Goal: Communication & Community: Ask a question

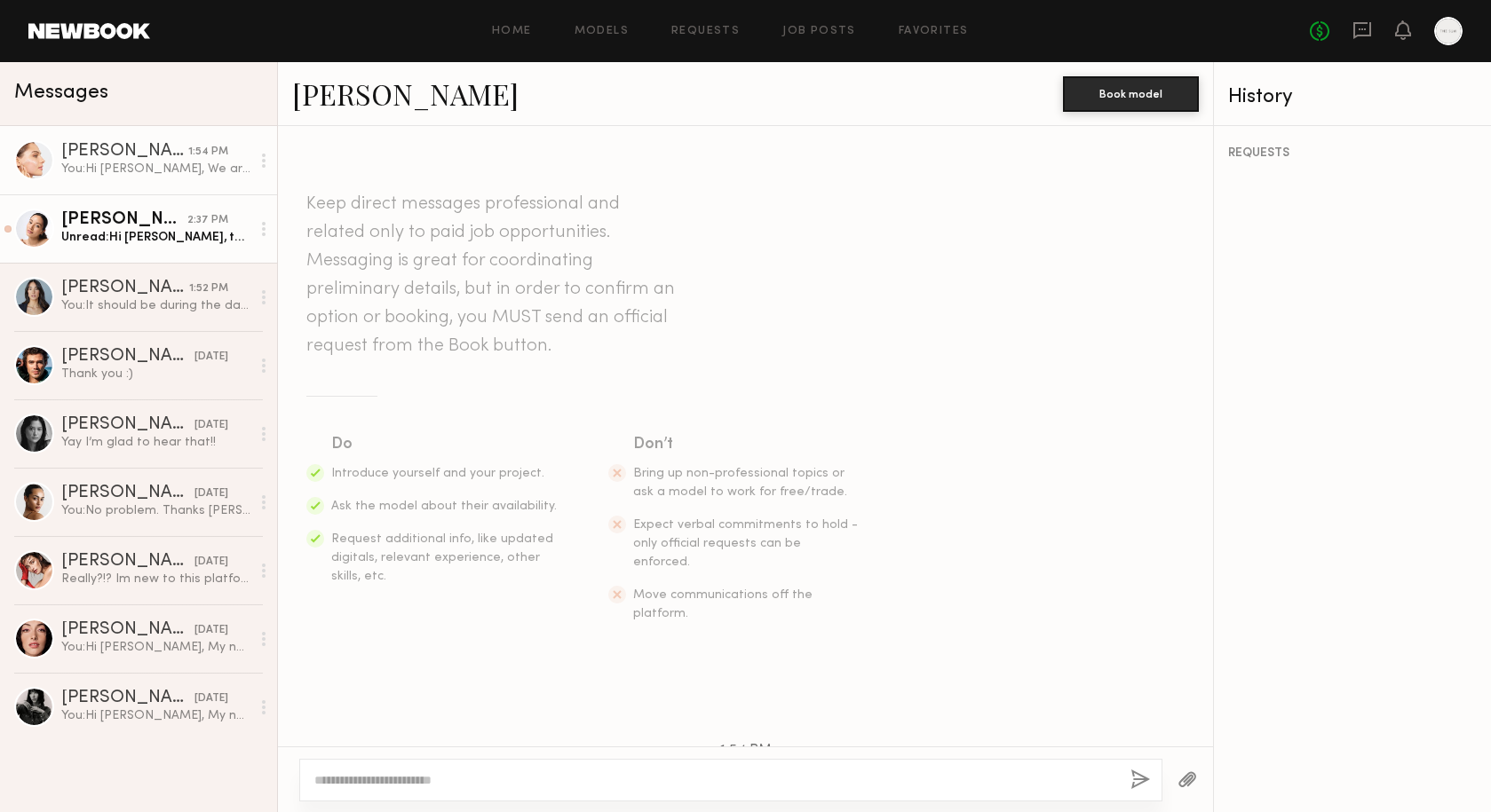
scroll to position [298, 0]
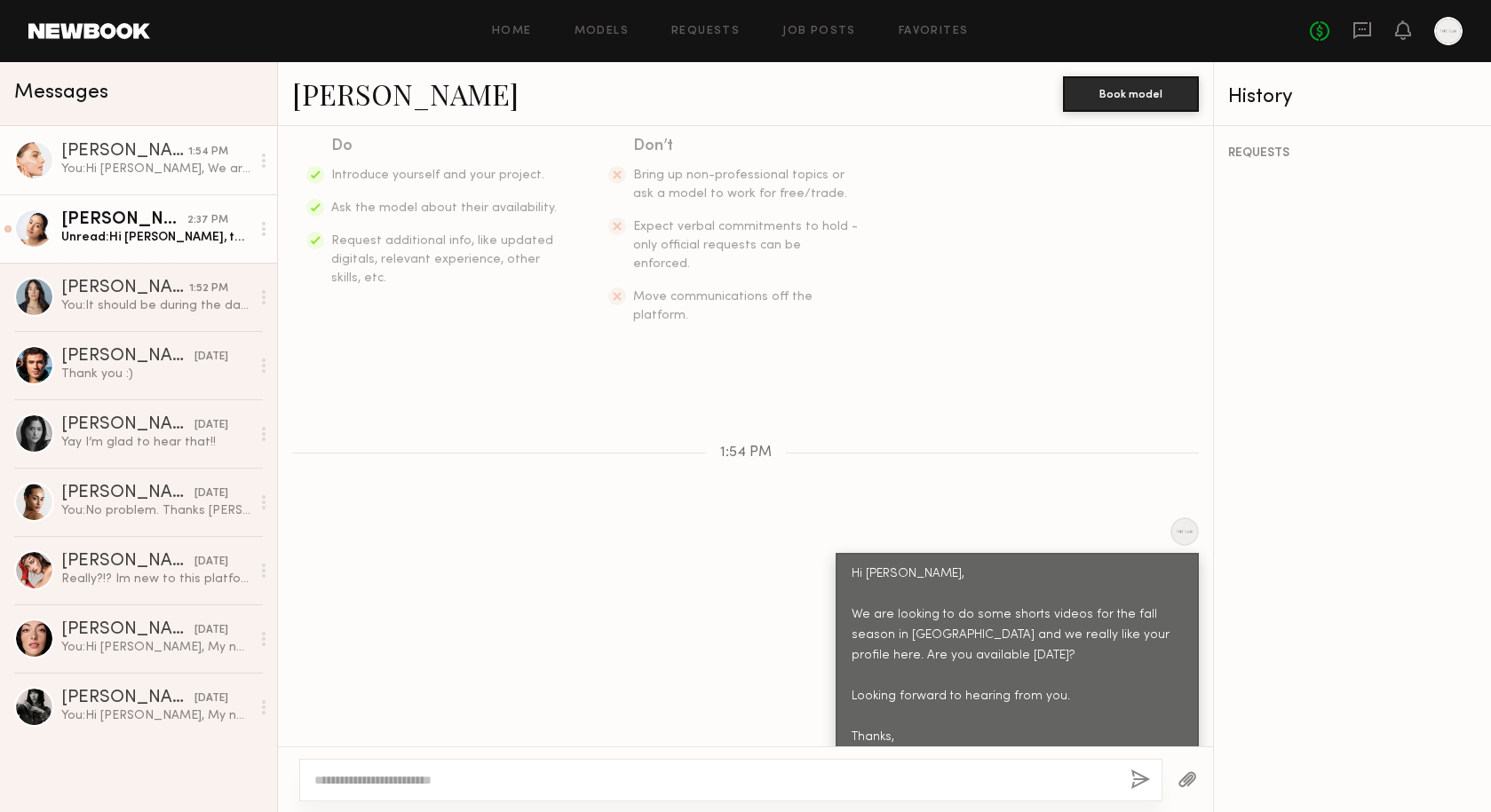
click at [136, 221] on div "Christa G." at bounding box center [124, 220] width 126 height 18
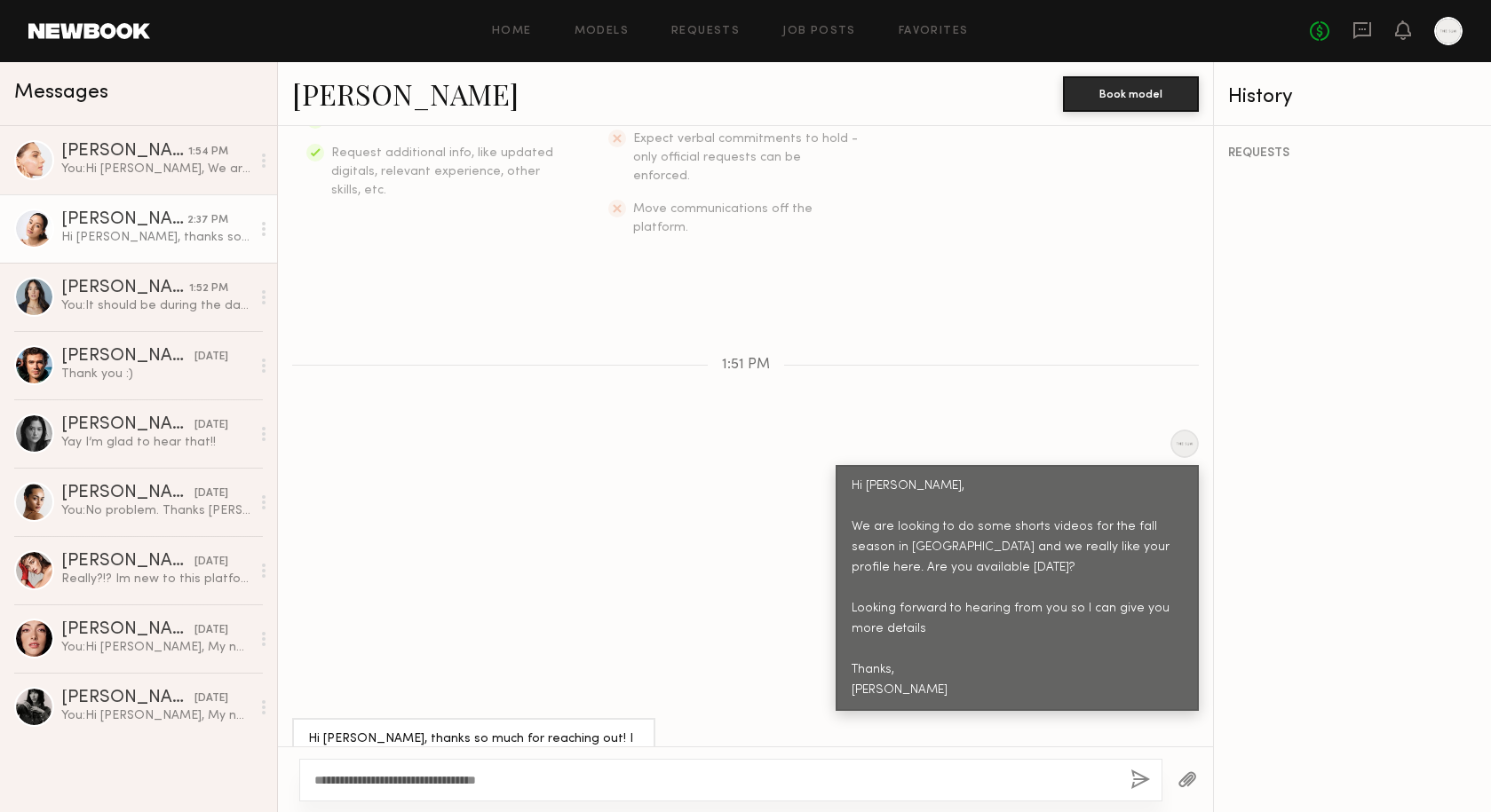
type textarea "**********"
click at [96, 188] on link "Sophia R. 1:54 PM You: Hi Sophia, We are looking to do some shorts videos for t…" at bounding box center [138, 160] width 277 height 69
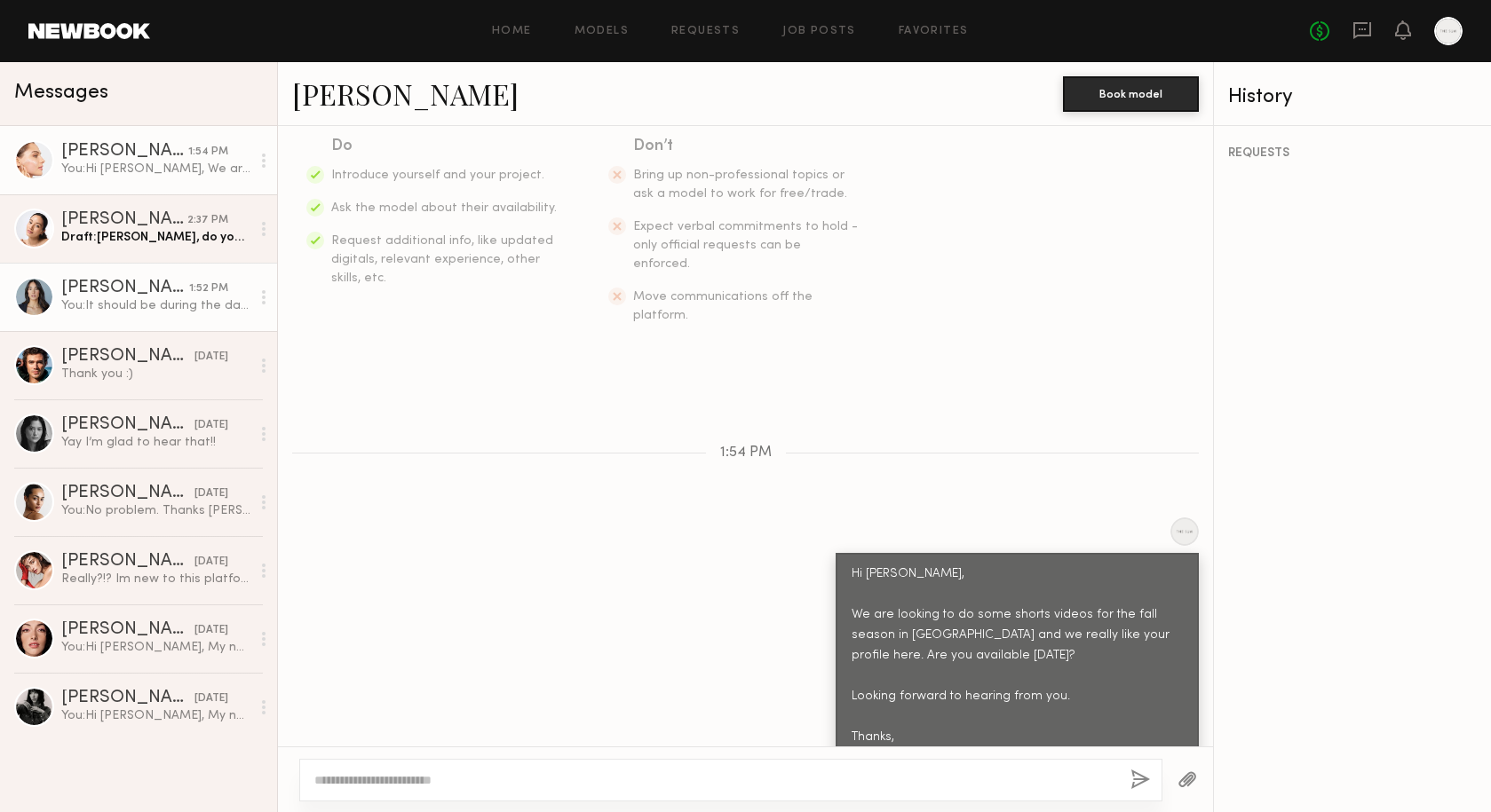
click at [141, 313] on div "You: It should be during the day for about 6 hours. Do you have an email I can …" at bounding box center [155, 306] width 189 height 17
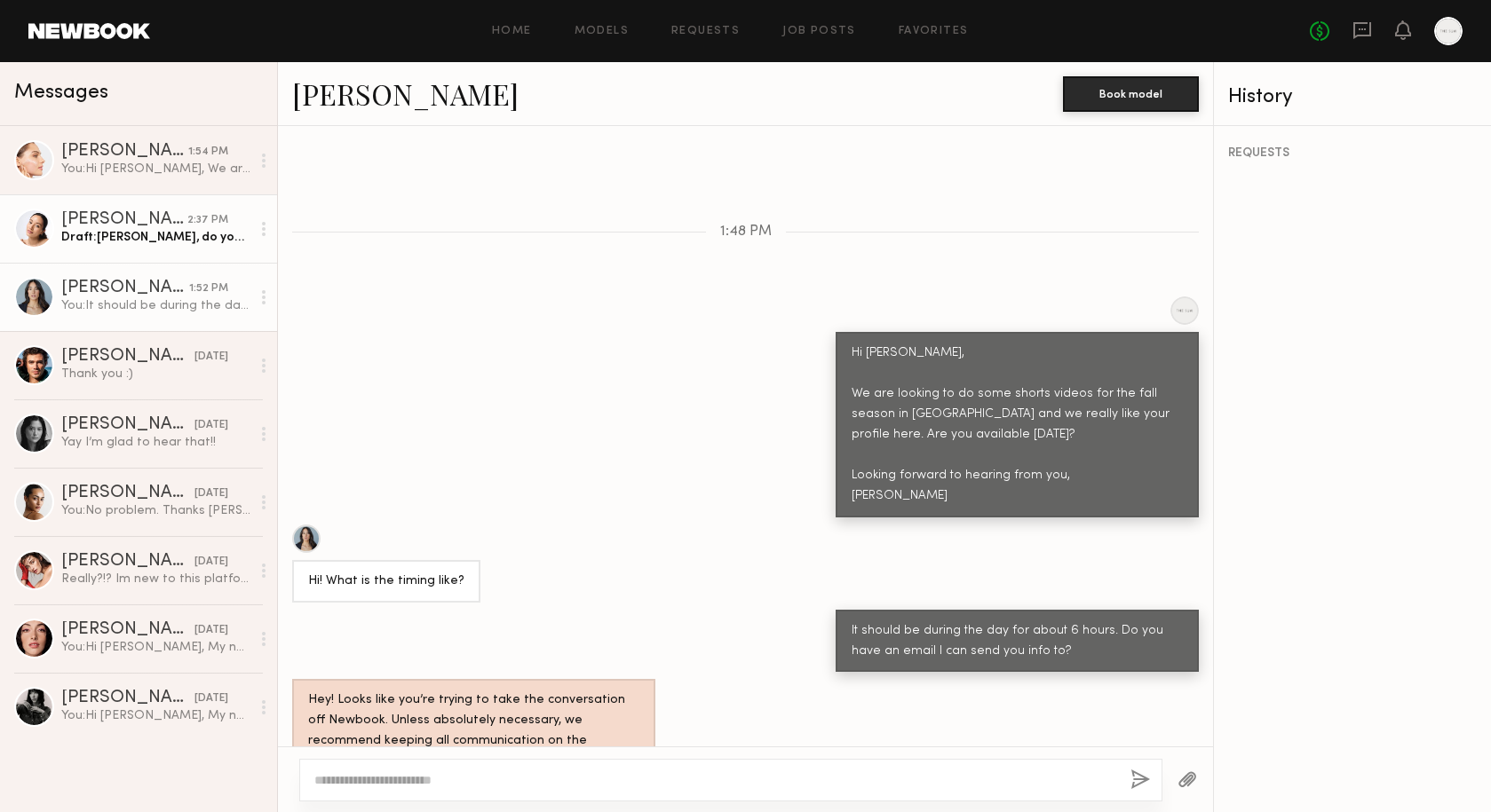
click at [152, 236] on div "Draft: Christa, do you have an email we can" at bounding box center [155, 238] width 189 height 17
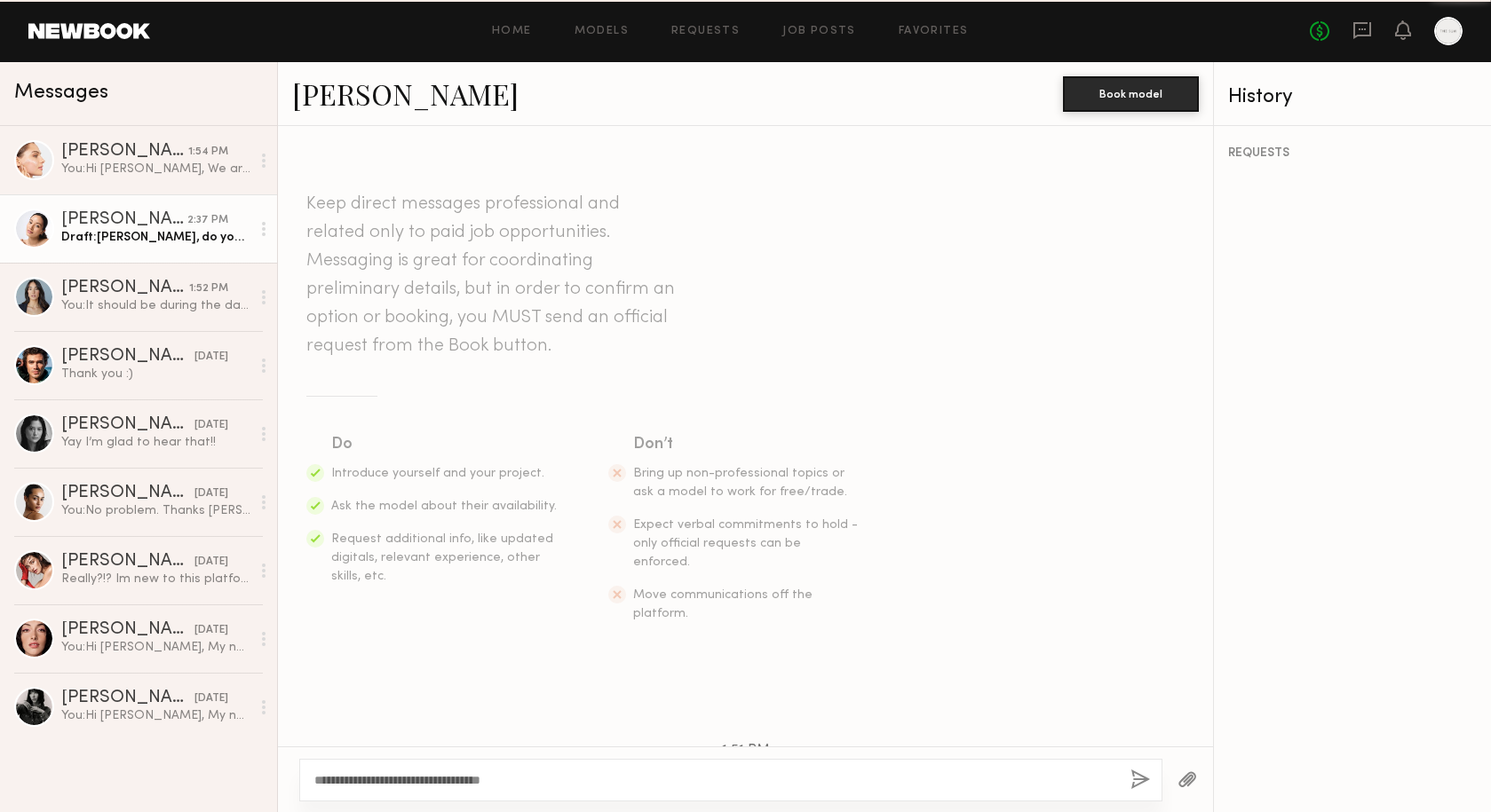
scroll to position [386, 0]
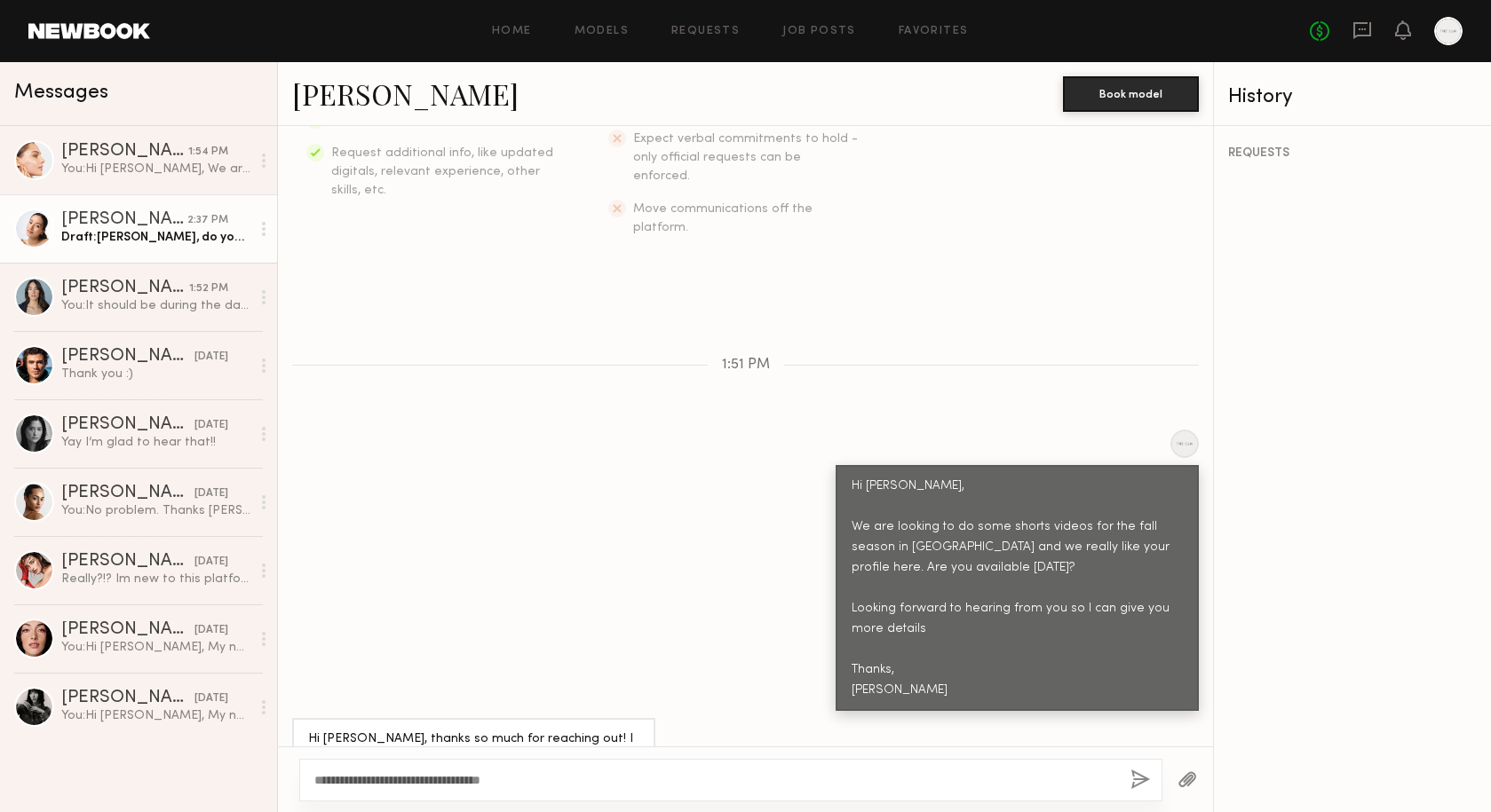
click at [532, 778] on textarea "**********" at bounding box center [715, 781] width 802 height 18
click at [482, 781] on textarea "**********" at bounding box center [715, 781] width 802 height 18
drag, startPoint x: 701, startPoint y: 781, endPoint x: 743, endPoint y: 782, distance: 42.0
click at [743, 782] on textarea "**********" at bounding box center [715, 781] width 802 height 18
drag, startPoint x: 585, startPoint y: 782, endPoint x: 484, endPoint y: 781, distance: 101.0
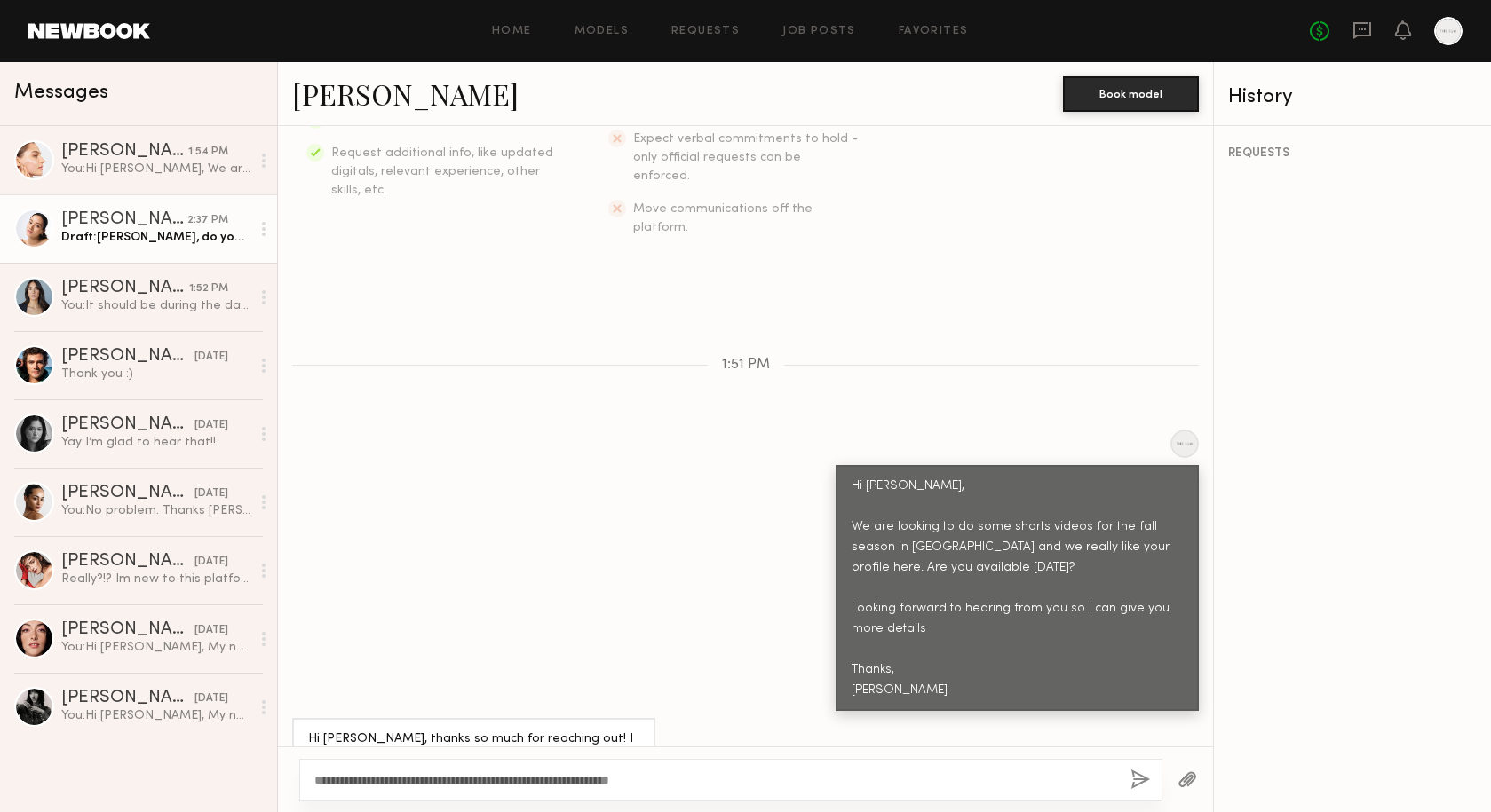
click at [484, 781] on textarea "**********" at bounding box center [715, 781] width 802 height 18
drag, startPoint x: 531, startPoint y: 781, endPoint x: 608, endPoint y: 783, distance: 77.0
click at [608, 783] on textarea "**********" at bounding box center [715, 781] width 802 height 18
click at [316, 775] on textarea "**********" at bounding box center [715, 781] width 802 height 18
drag, startPoint x: 424, startPoint y: 781, endPoint x: 371, endPoint y: 781, distance: 53.0
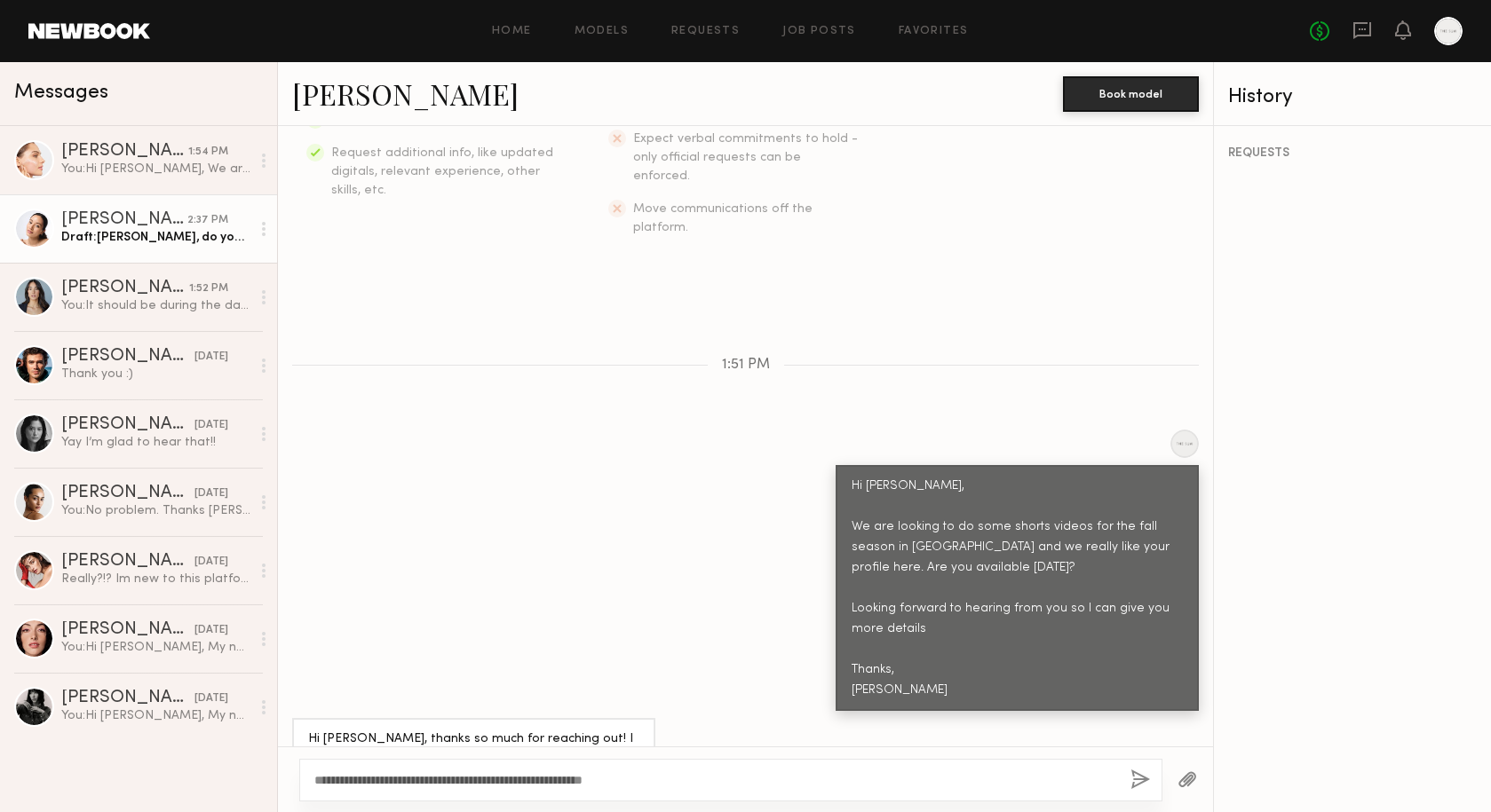
click at [371, 782] on textarea "**********" at bounding box center [715, 781] width 802 height 18
type textarea "**********"
click at [1143, 782] on button "button" at bounding box center [1140, 781] width 20 height 22
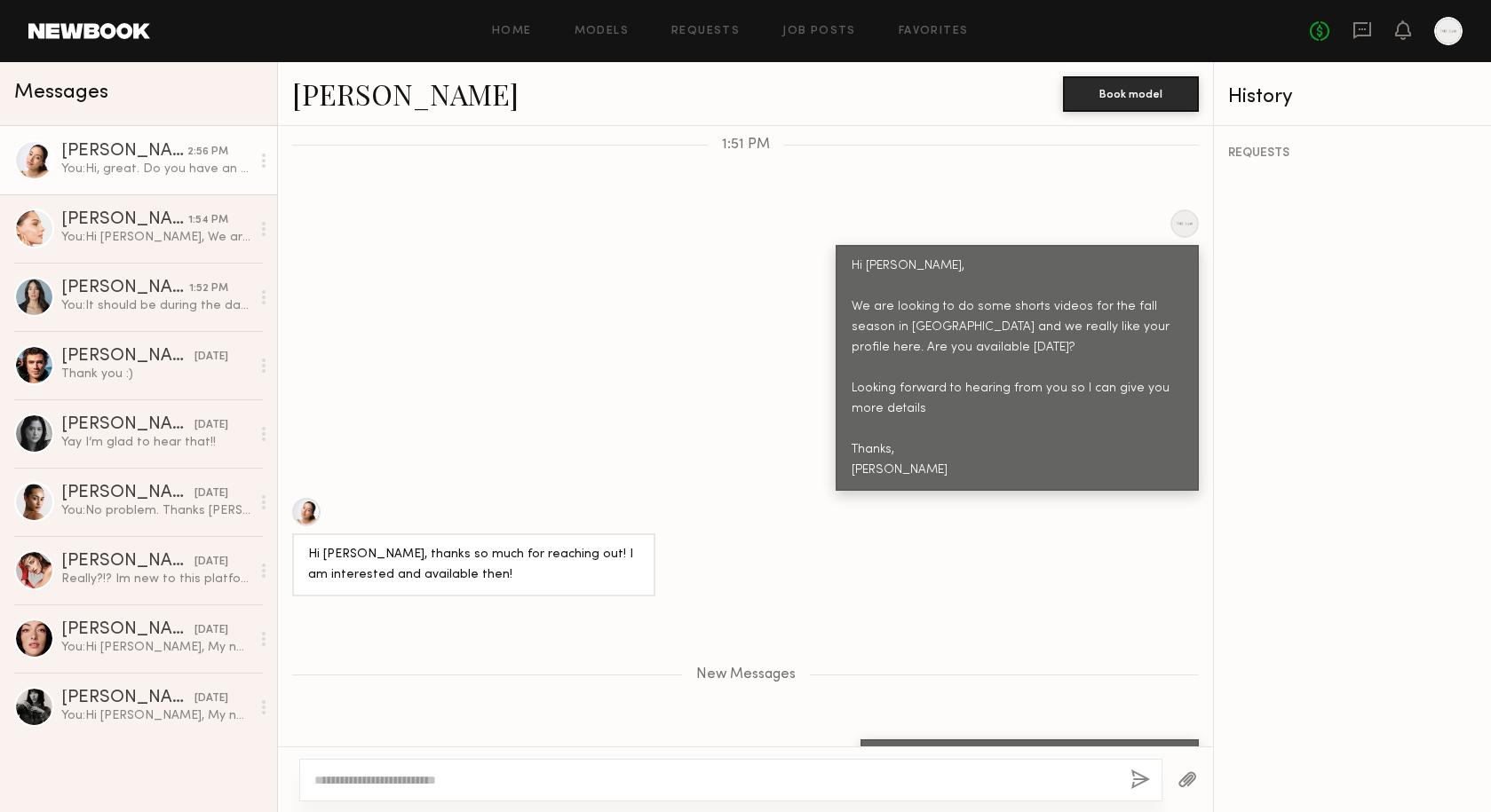
scroll to position [714, 0]
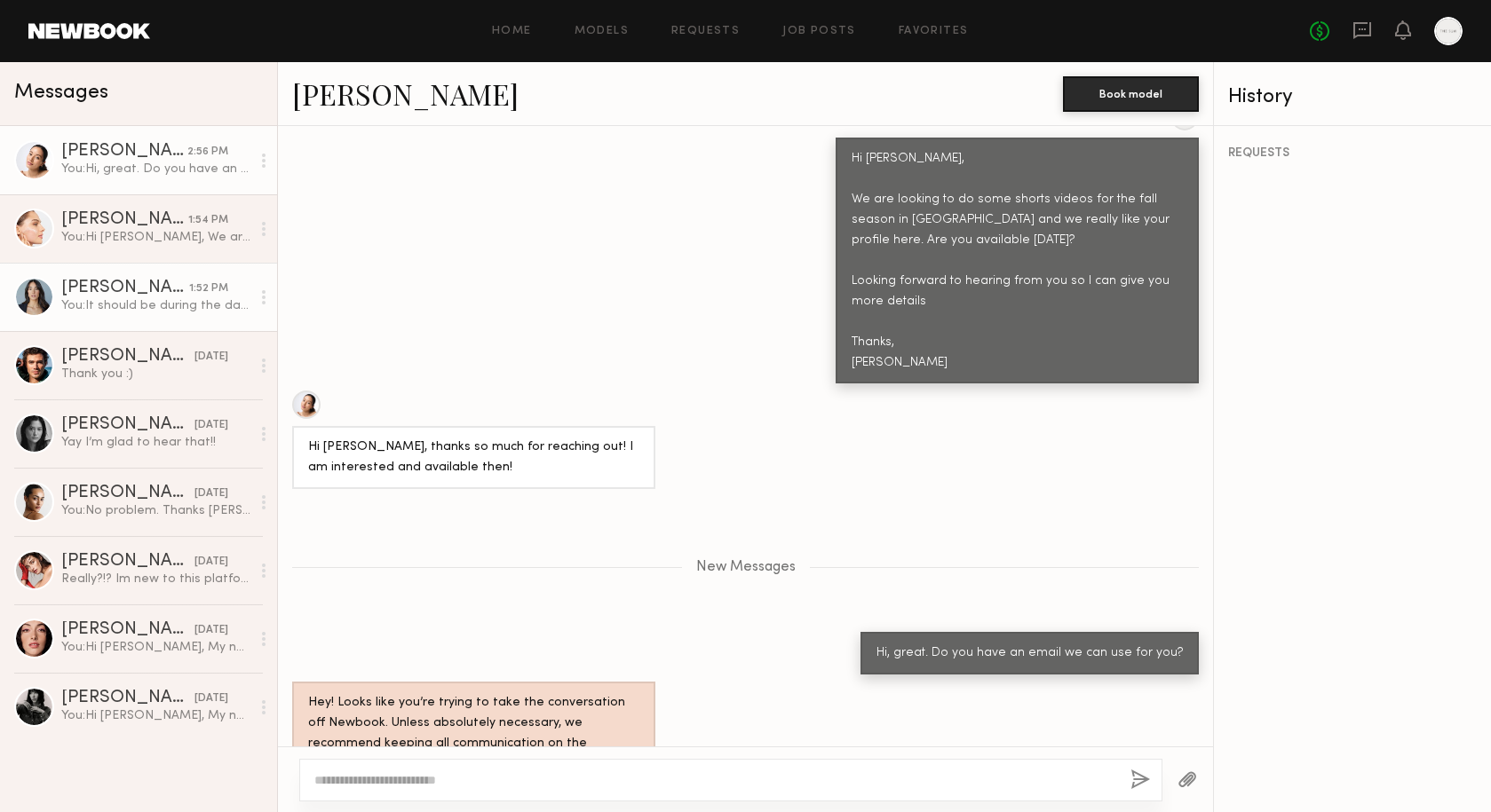
click at [138, 292] on div "Ariana A." at bounding box center [125, 288] width 128 height 18
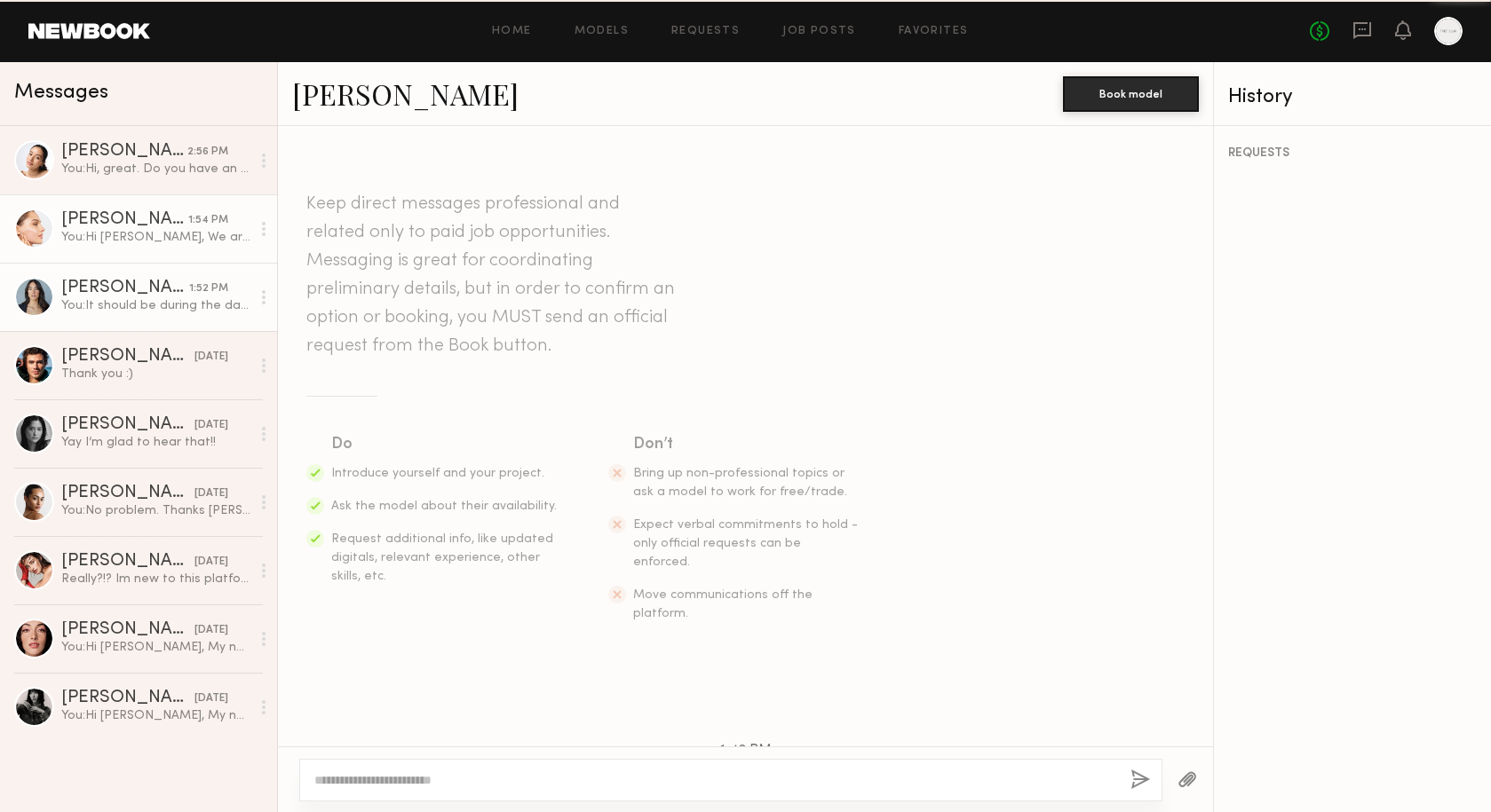
scroll to position [520, 0]
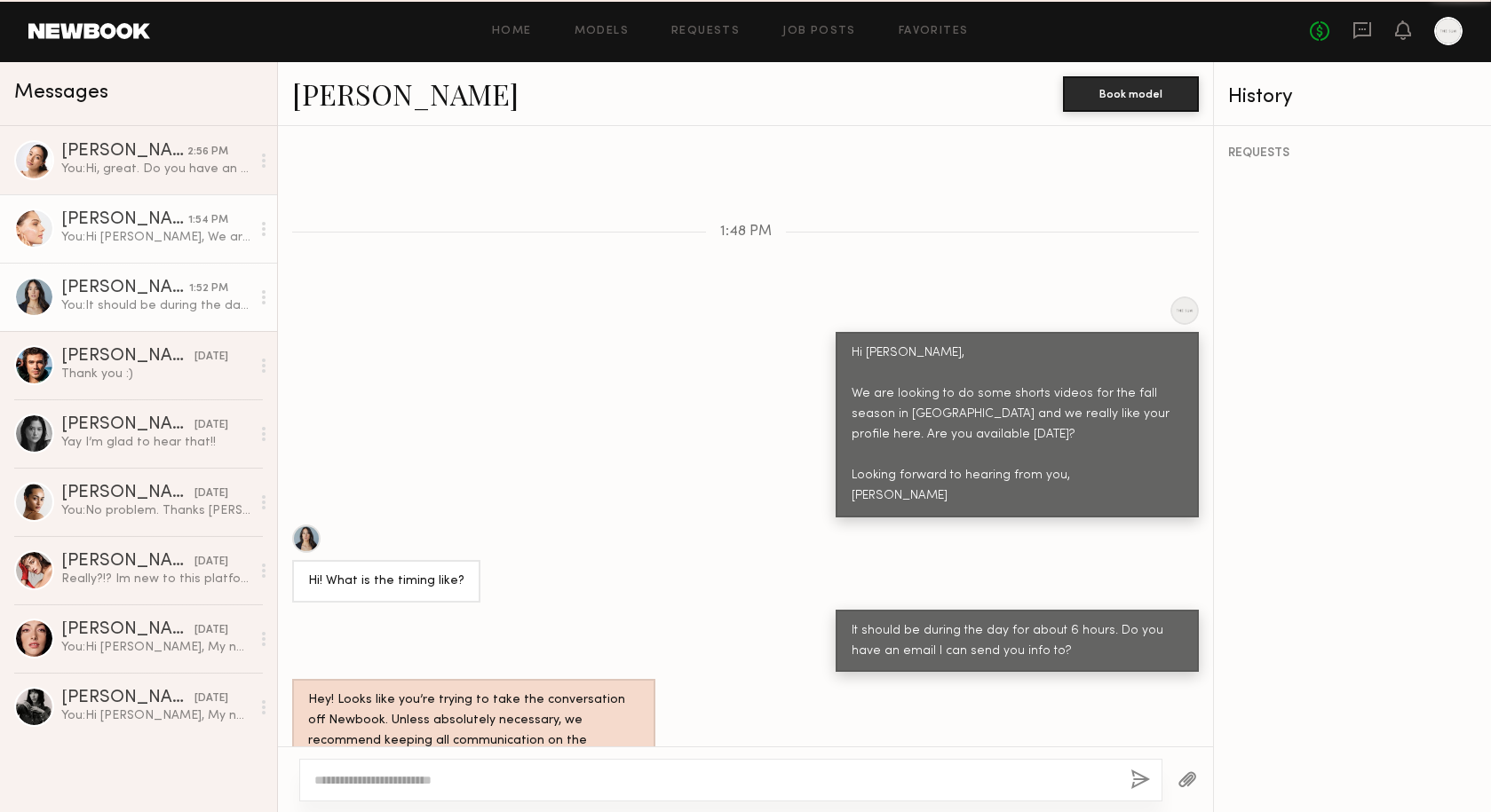
click at [141, 226] on div "Sophia R." at bounding box center [124, 220] width 127 height 18
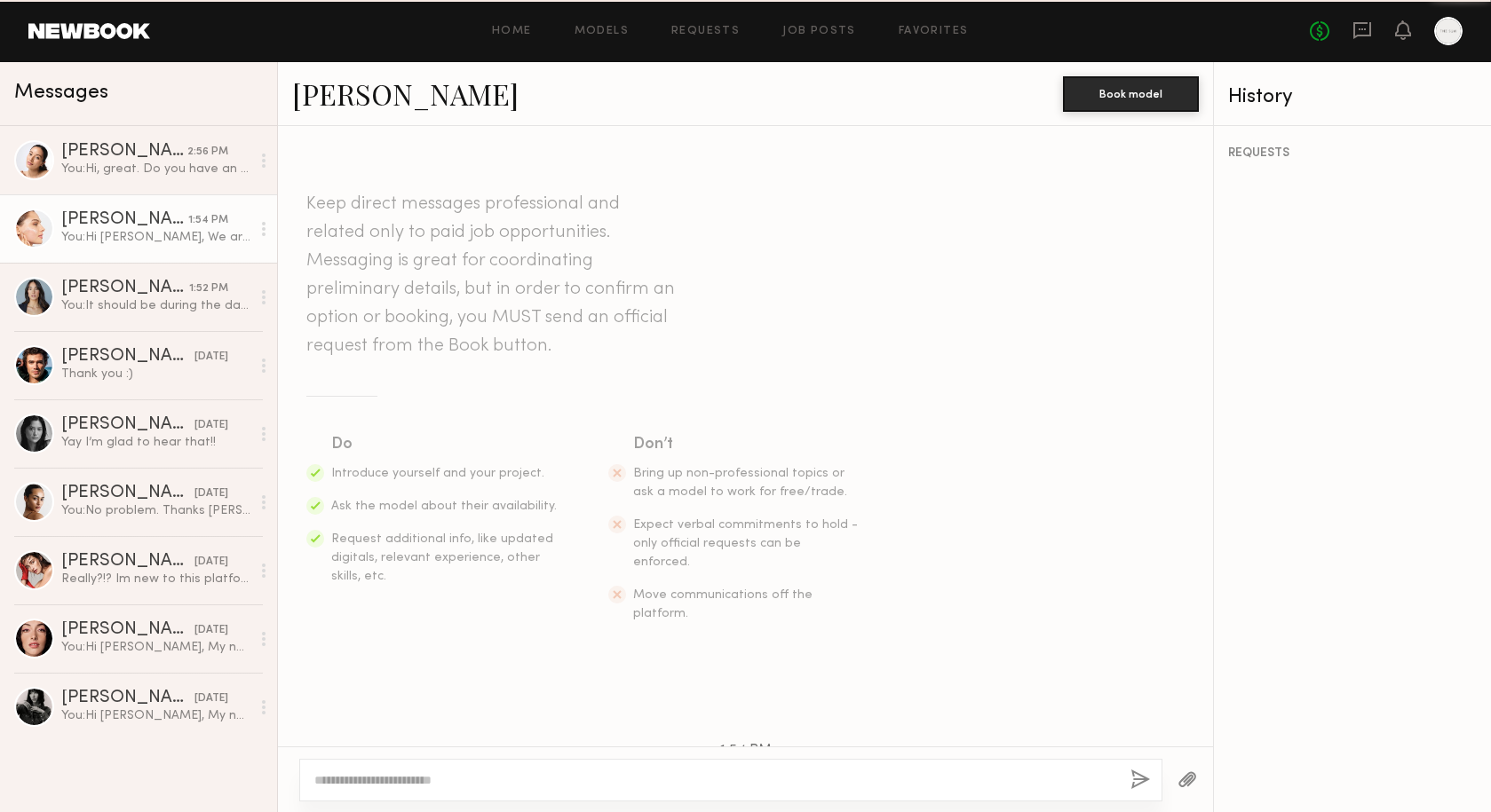
scroll to position [298, 0]
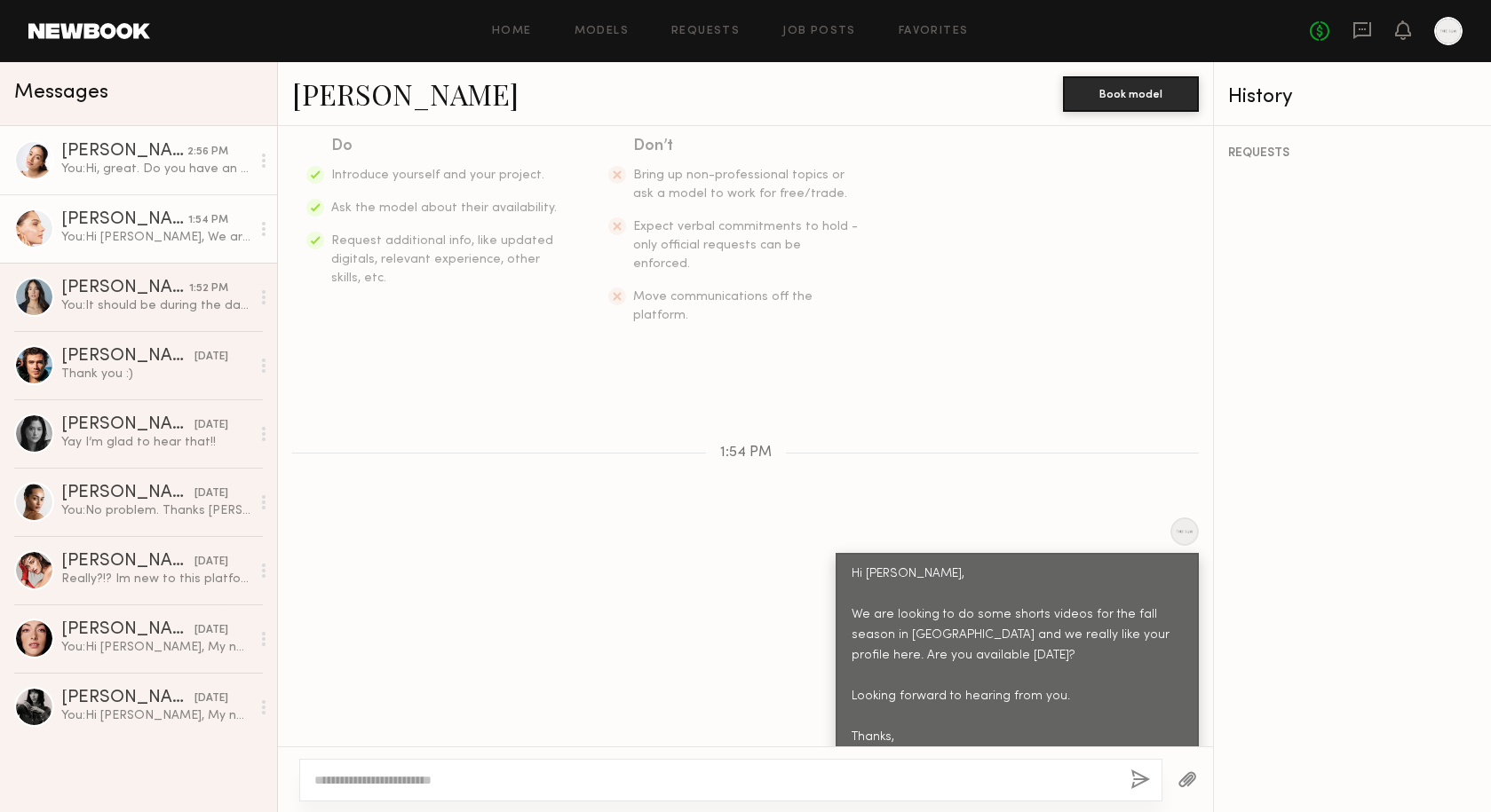
click at [123, 175] on div "You: Hi, great. Do you have an email we can use for you?" at bounding box center [155, 169] width 189 height 17
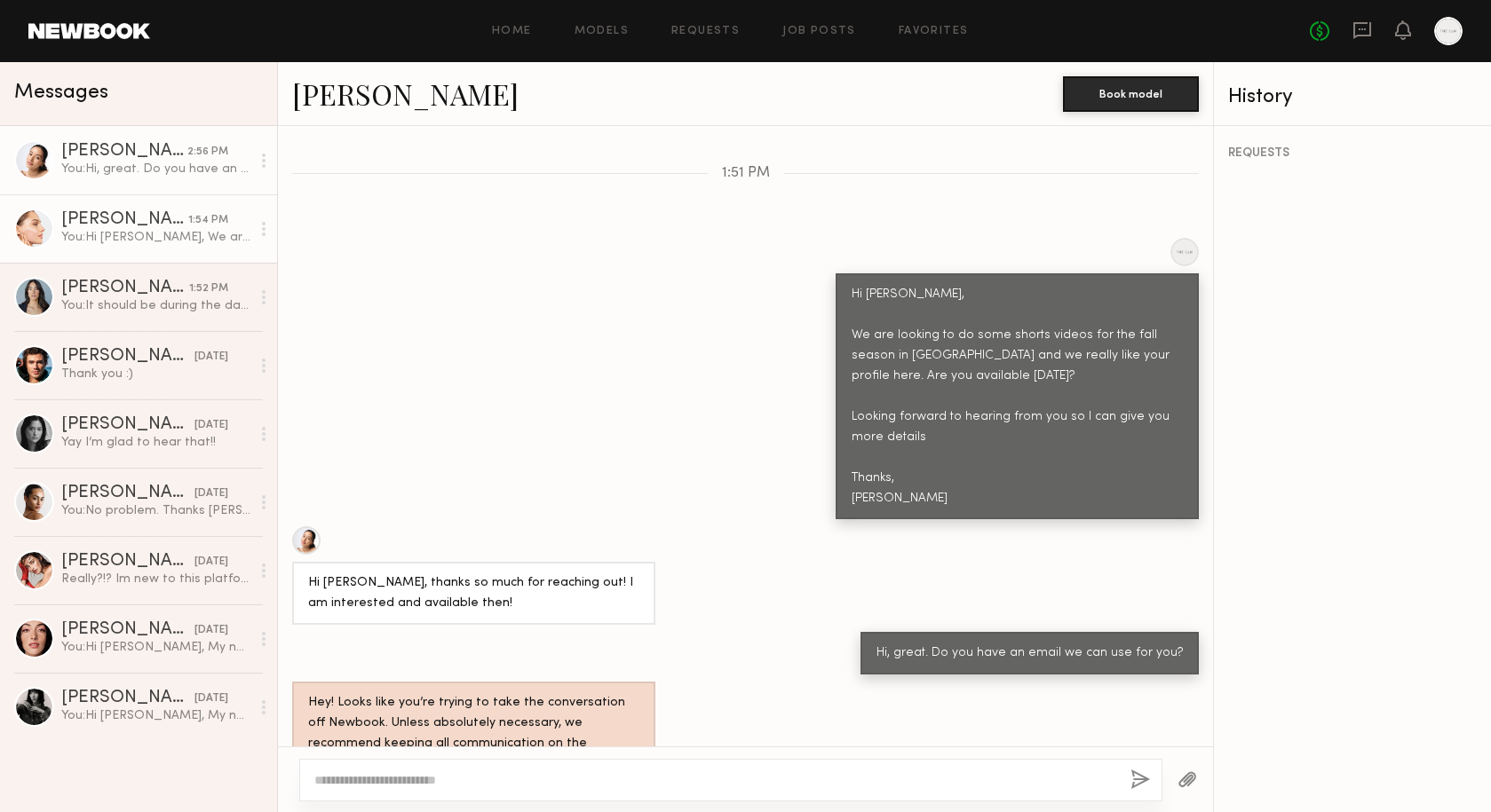
click at [128, 224] on div "Sophia R." at bounding box center [124, 220] width 127 height 18
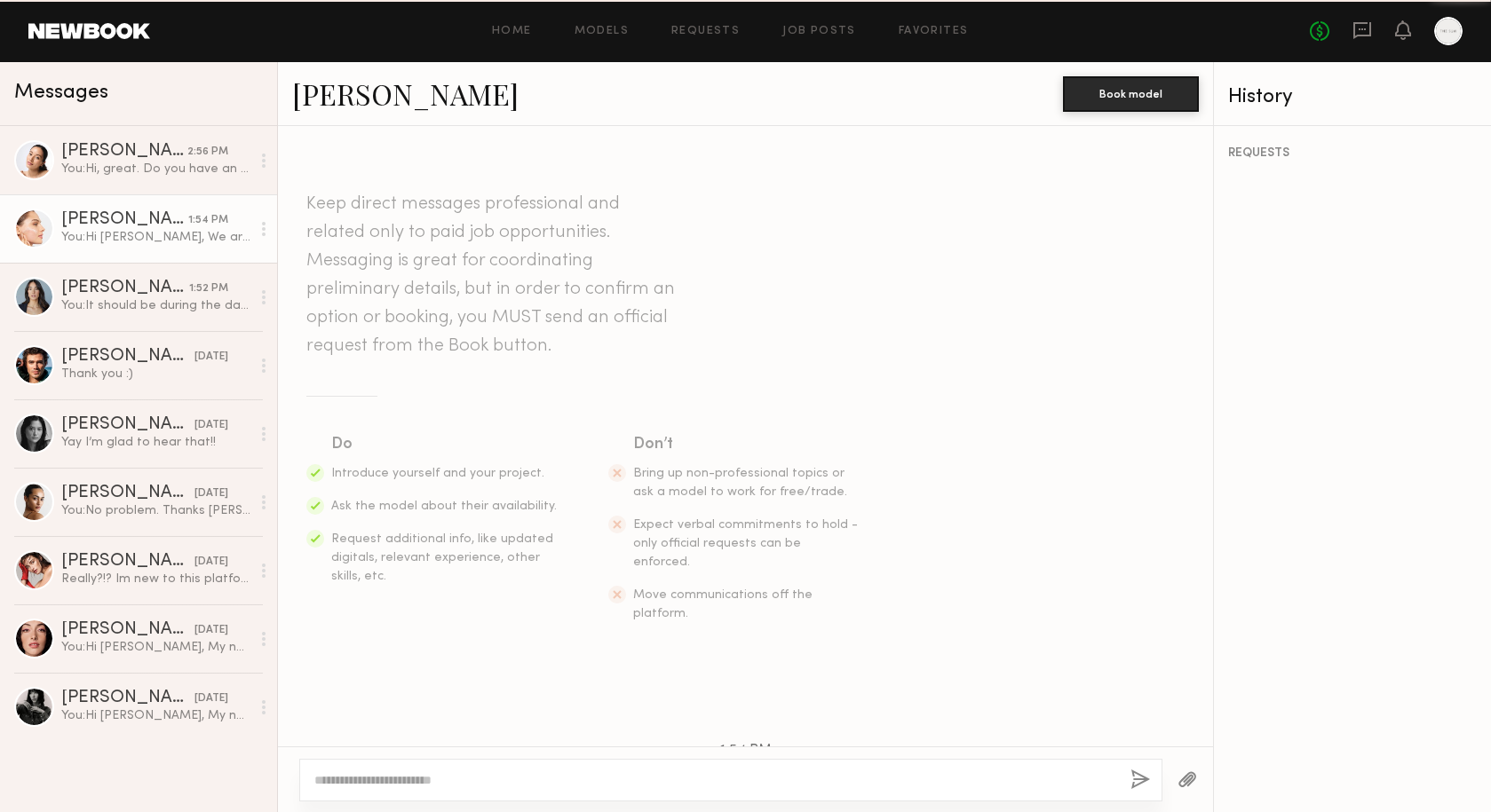
scroll to position [298, 0]
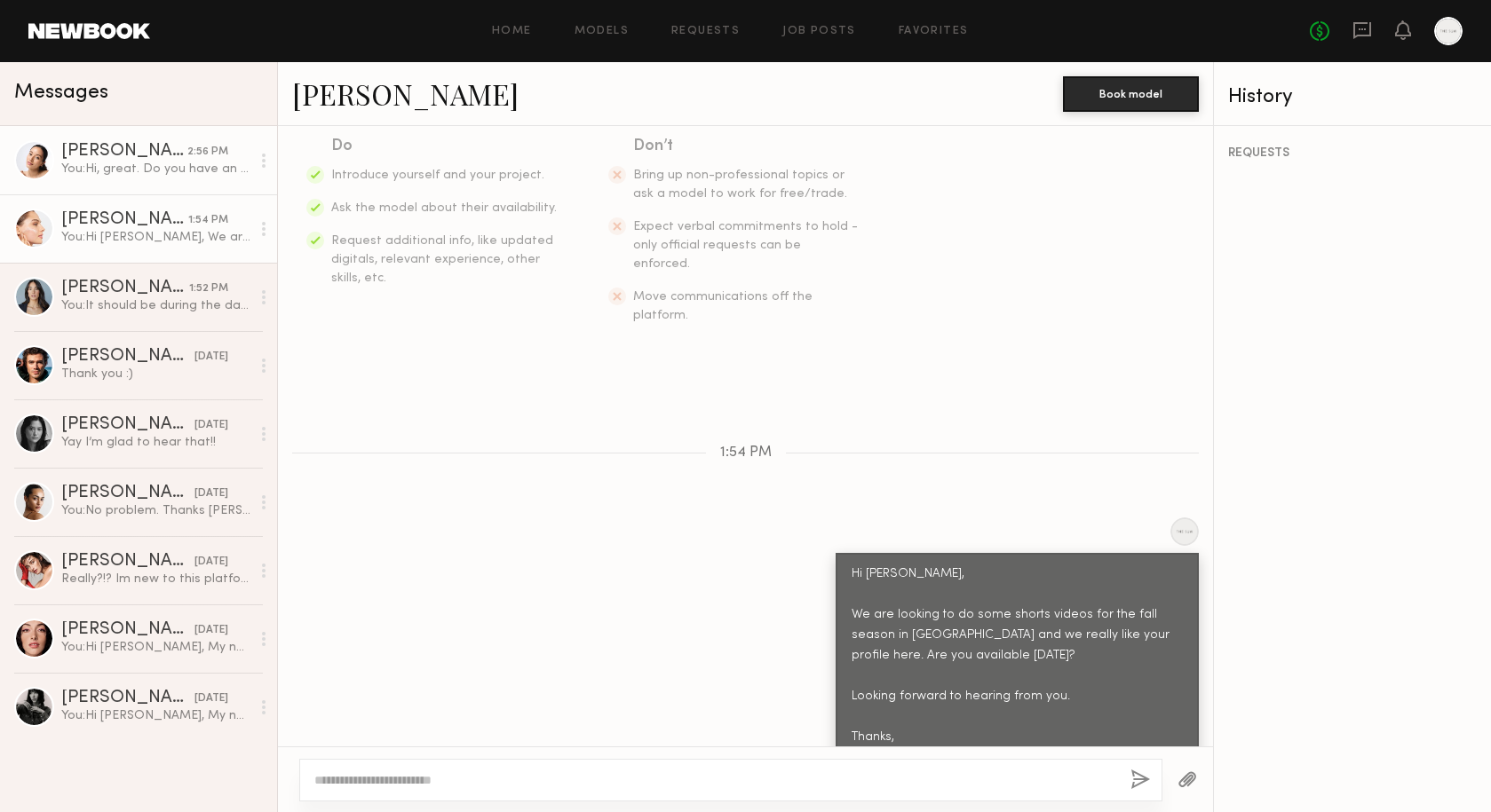
click at [133, 164] on div "You: Hi, great. Do you have an email we can use for you?" at bounding box center [155, 169] width 189 height 17
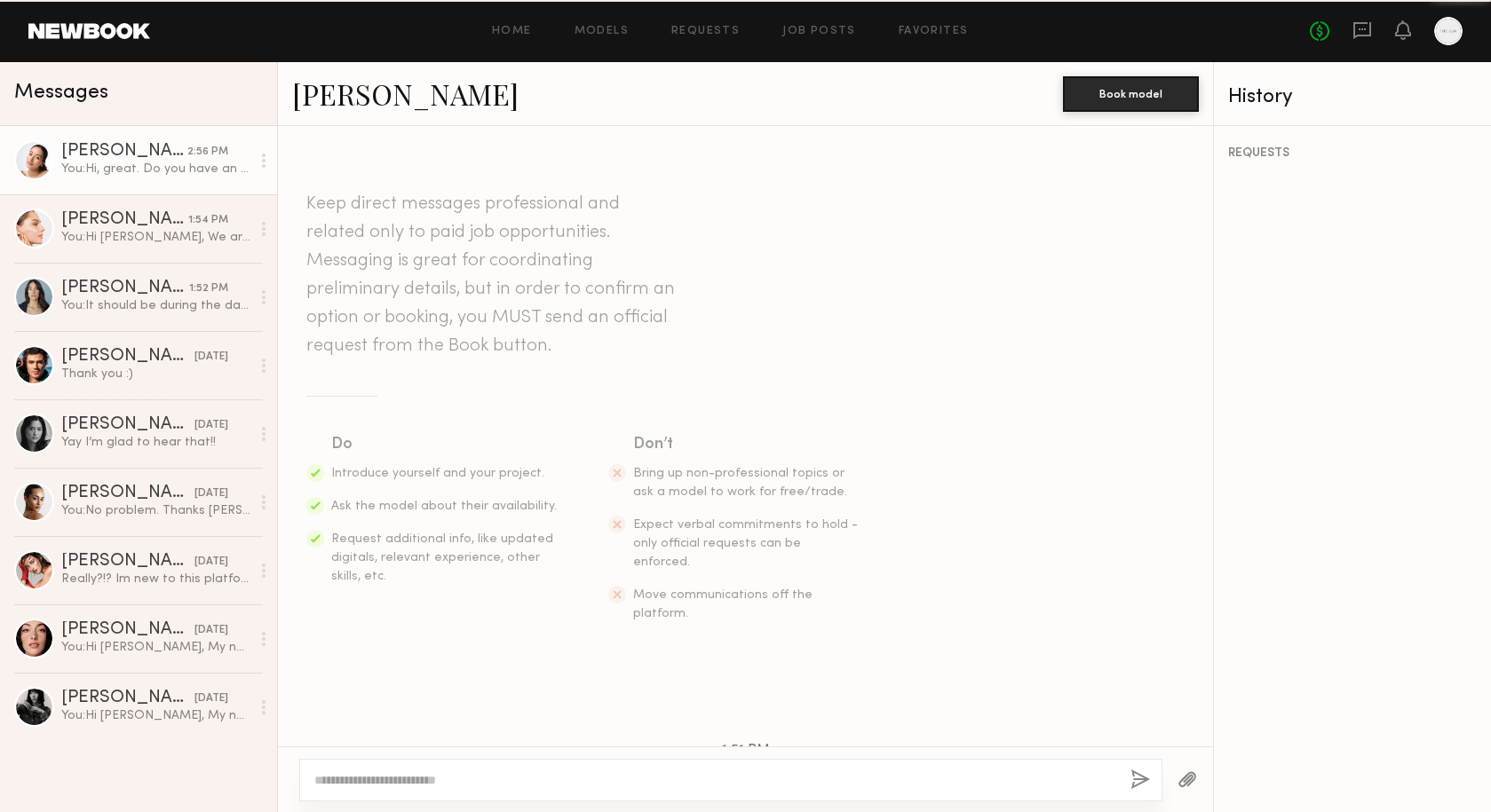
scroll to position [578, 0]
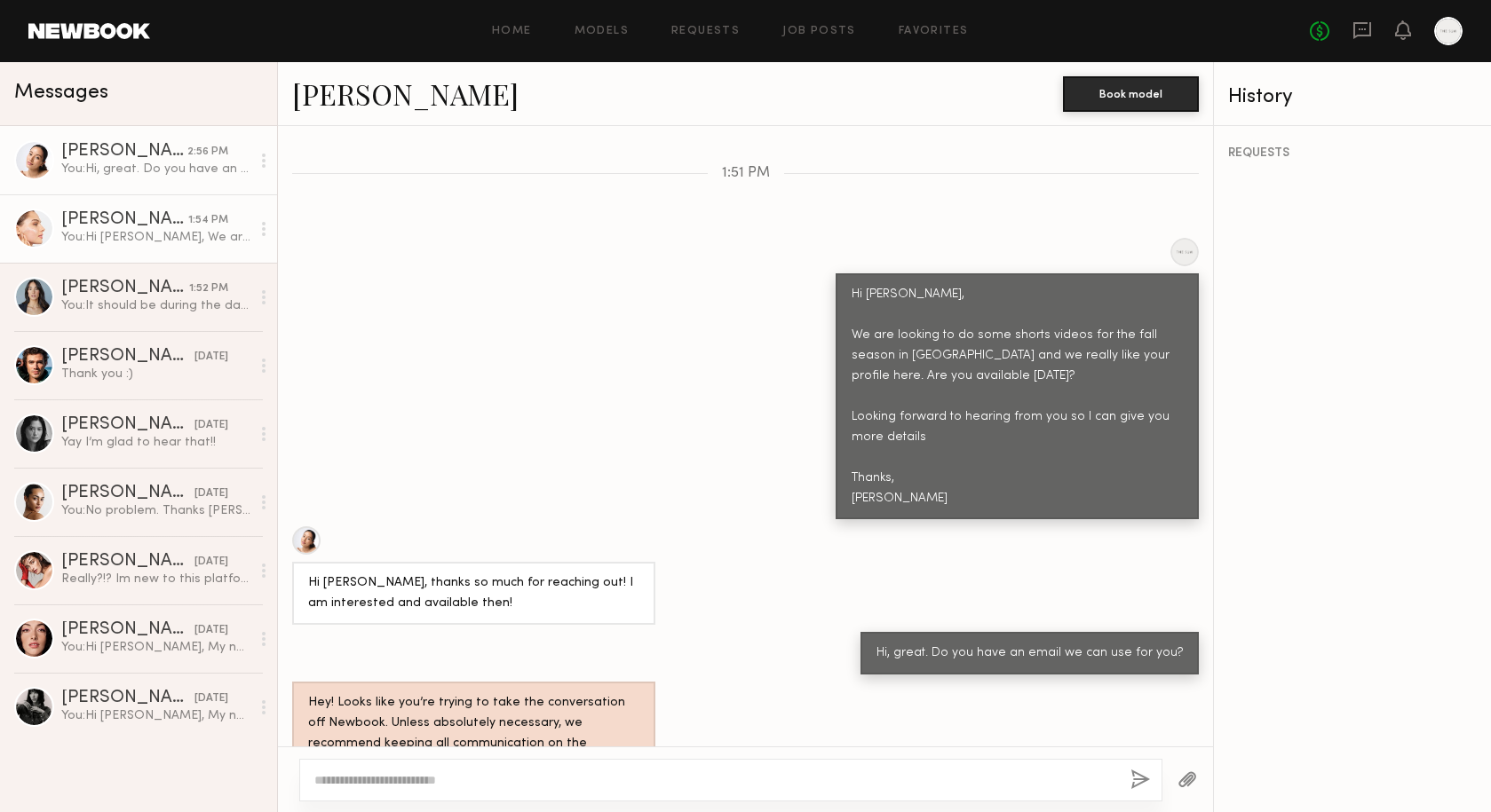
click at [142, 250] on link "Sophia R. 1:54 PM You: Hi Sophia, We are looking to do some shorts videos for t…" at bounding box center [138, 228] width 277 height 69
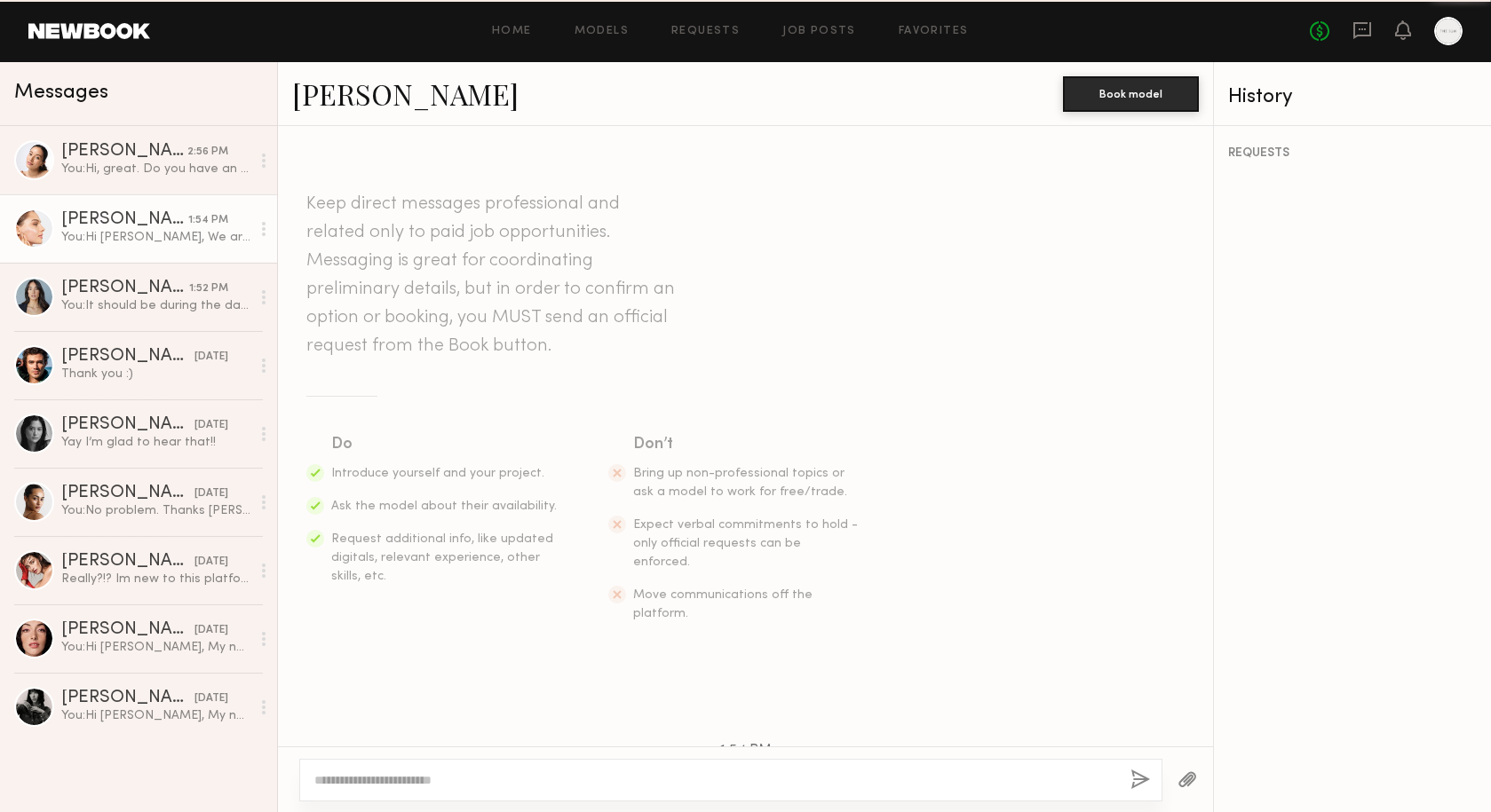
scroll to position [298, 0]
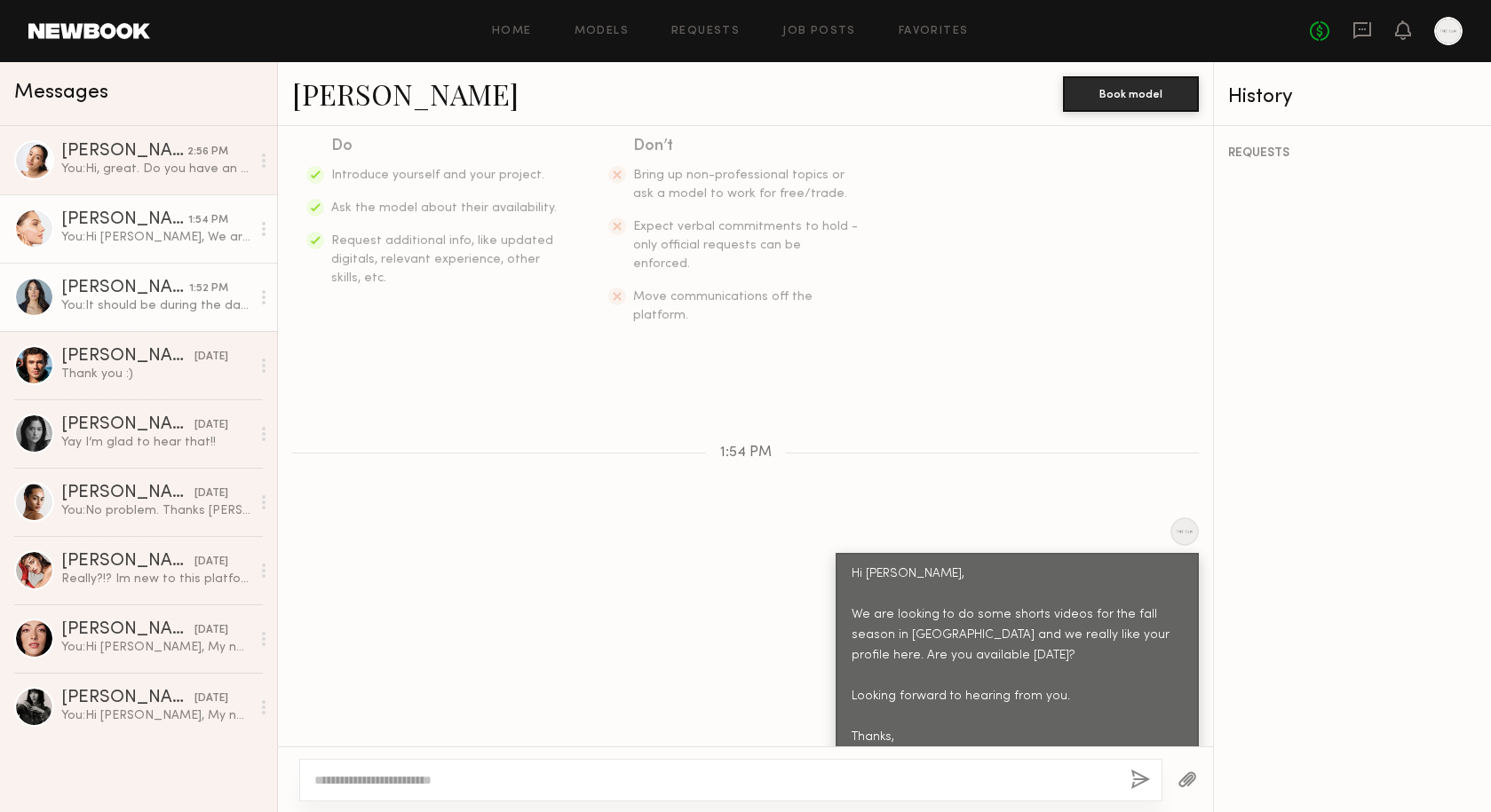
click at [151, 287] on div "Ariana A." at bounding box center [125, 288] width 128 height 18
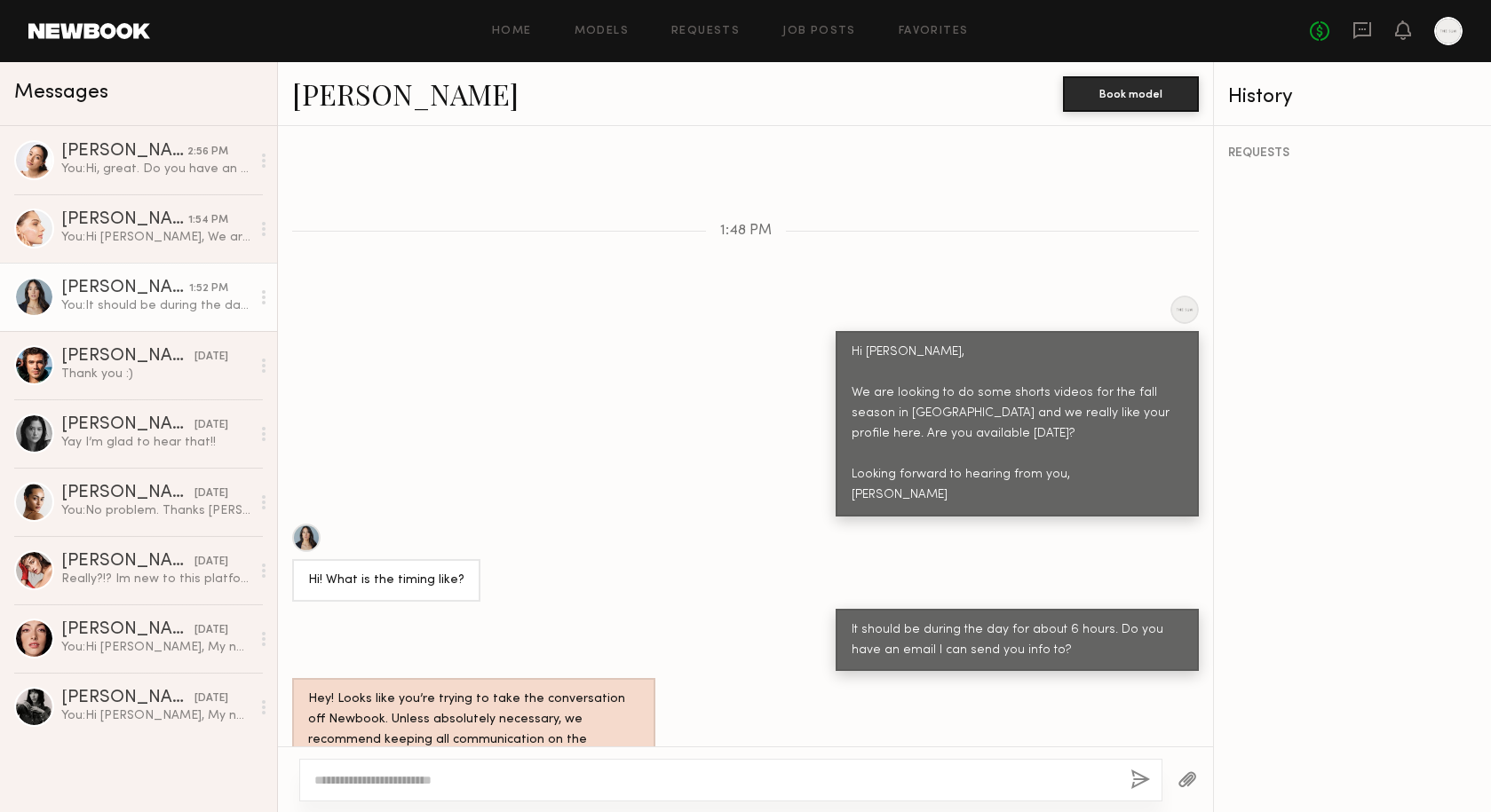
scroll to position [520, 0]
click at [152, 160] on div "Christa G." at bounding box center [124, 151] width 126 height 18
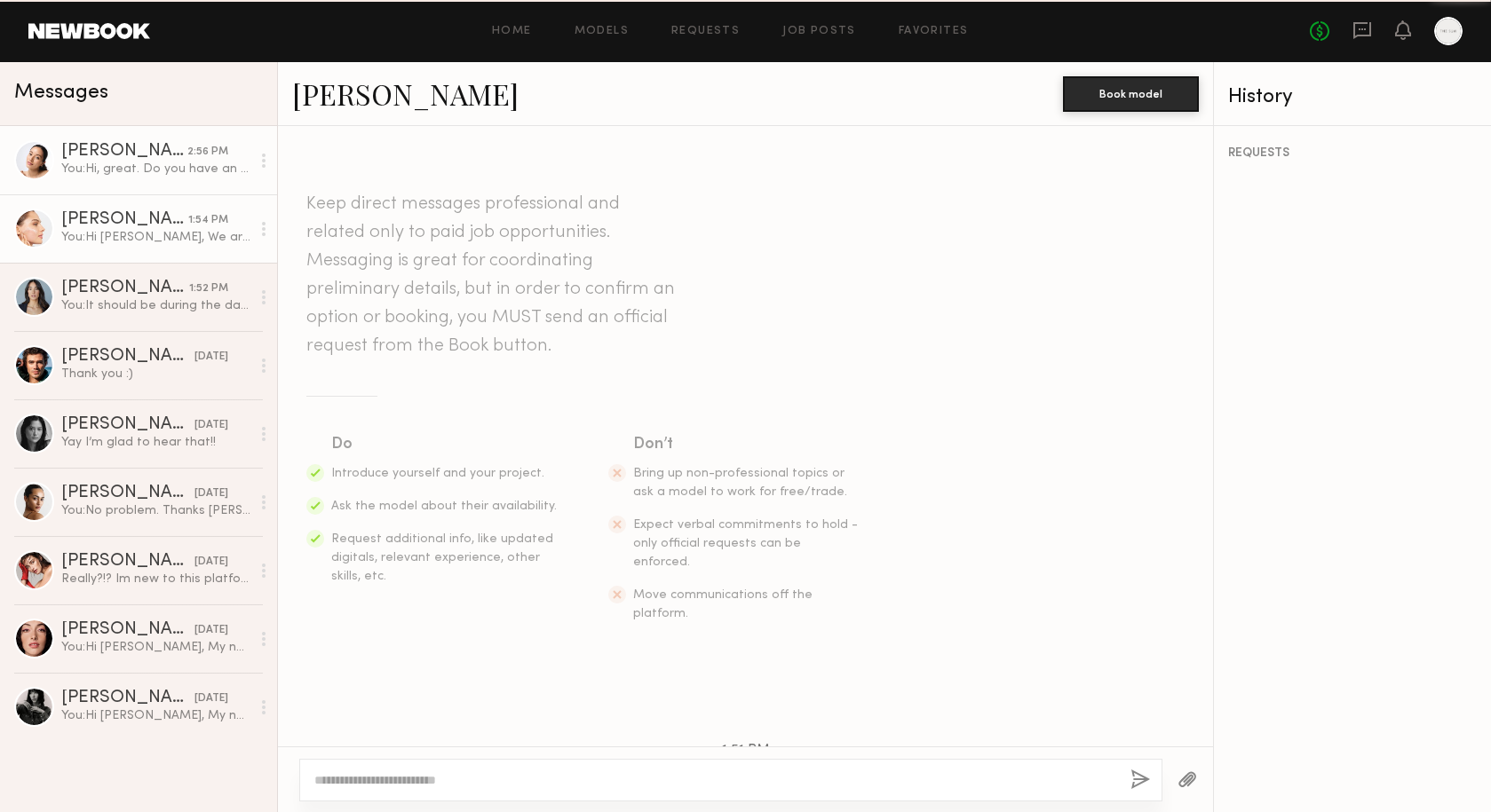
scroll to position [578, 0]
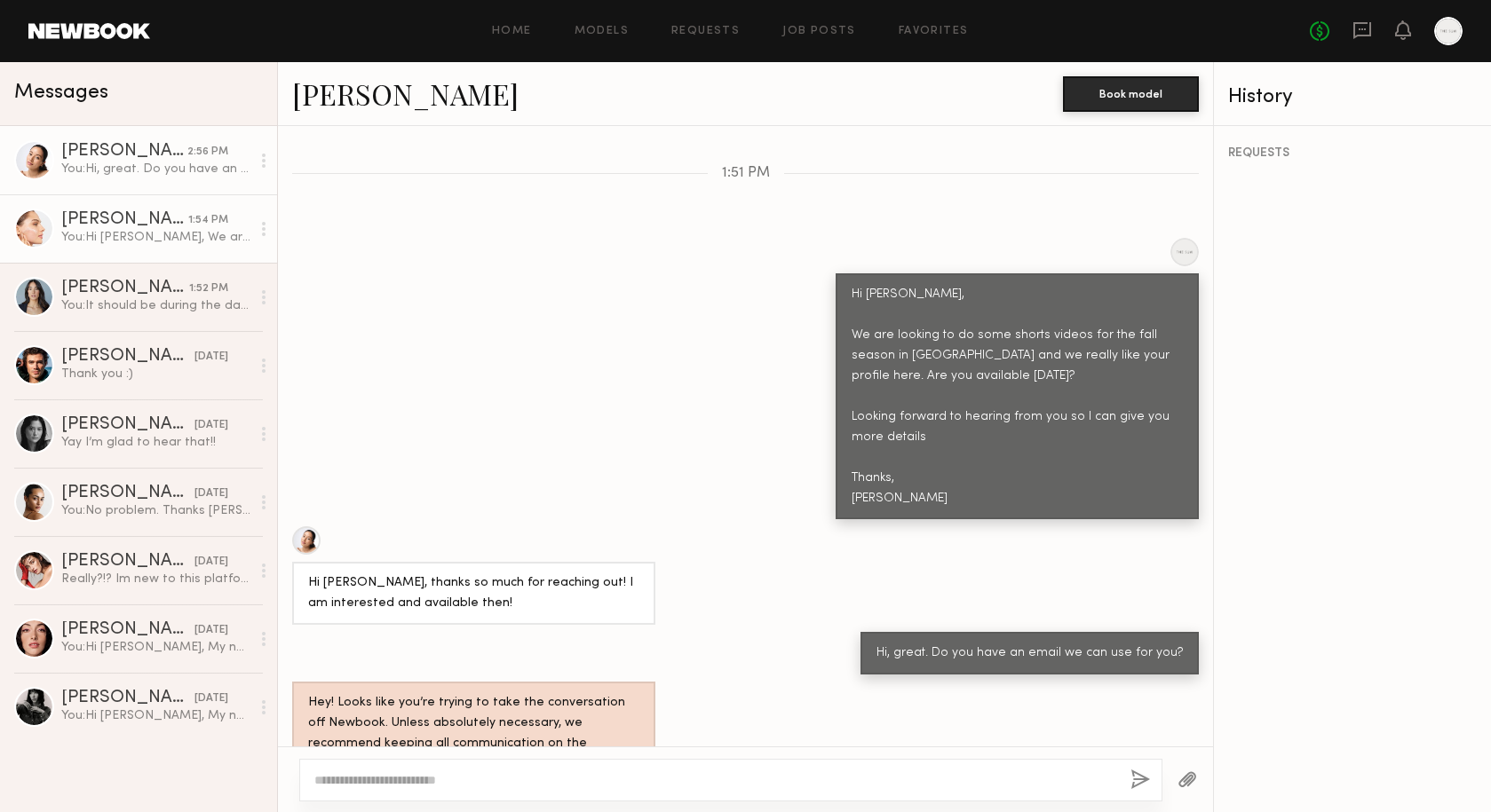
click at [137, 228] on div "Sophia R." at bounding box center [124, 220] width 127 height 18
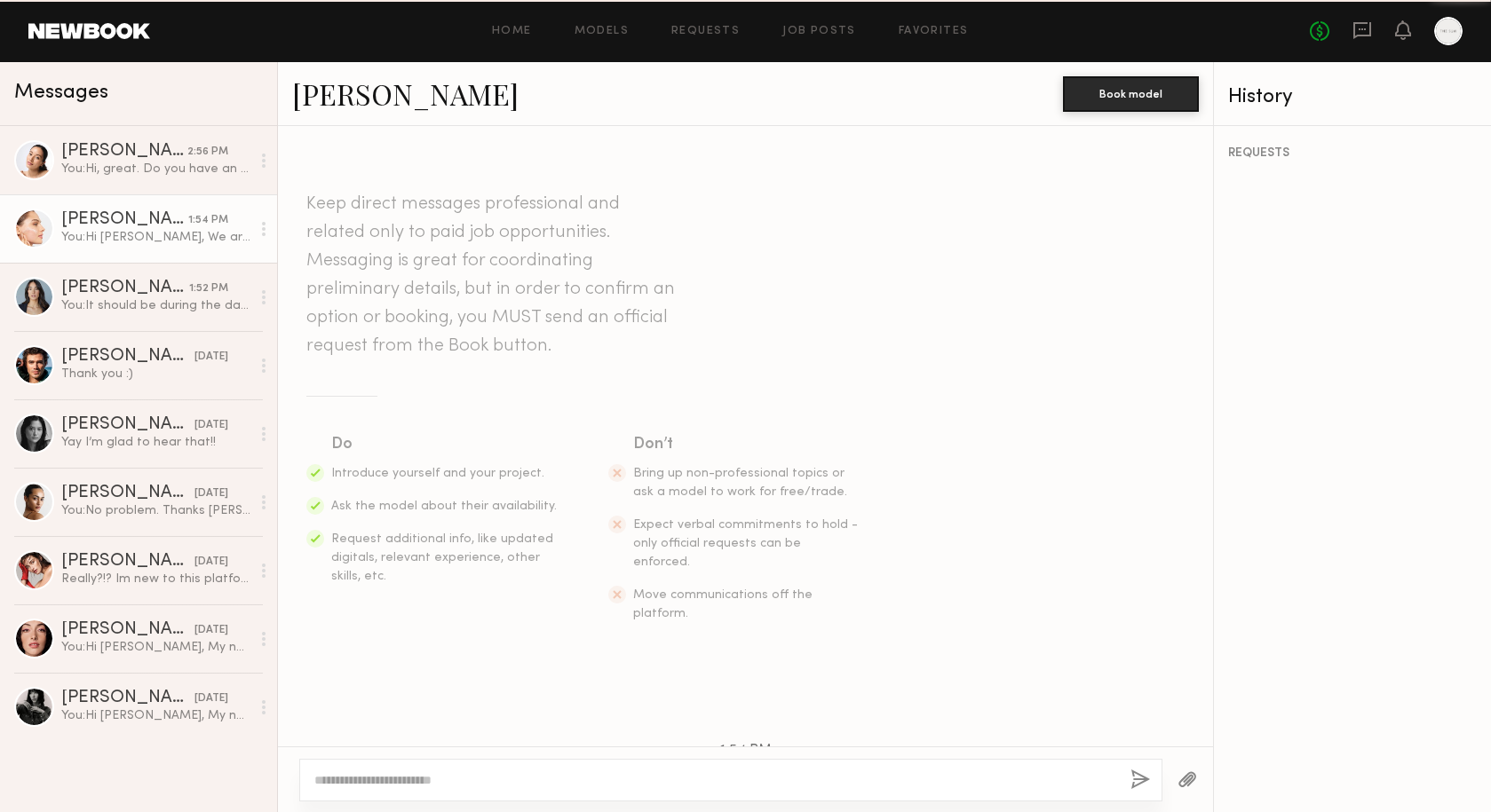
scroll to position [298, 0]
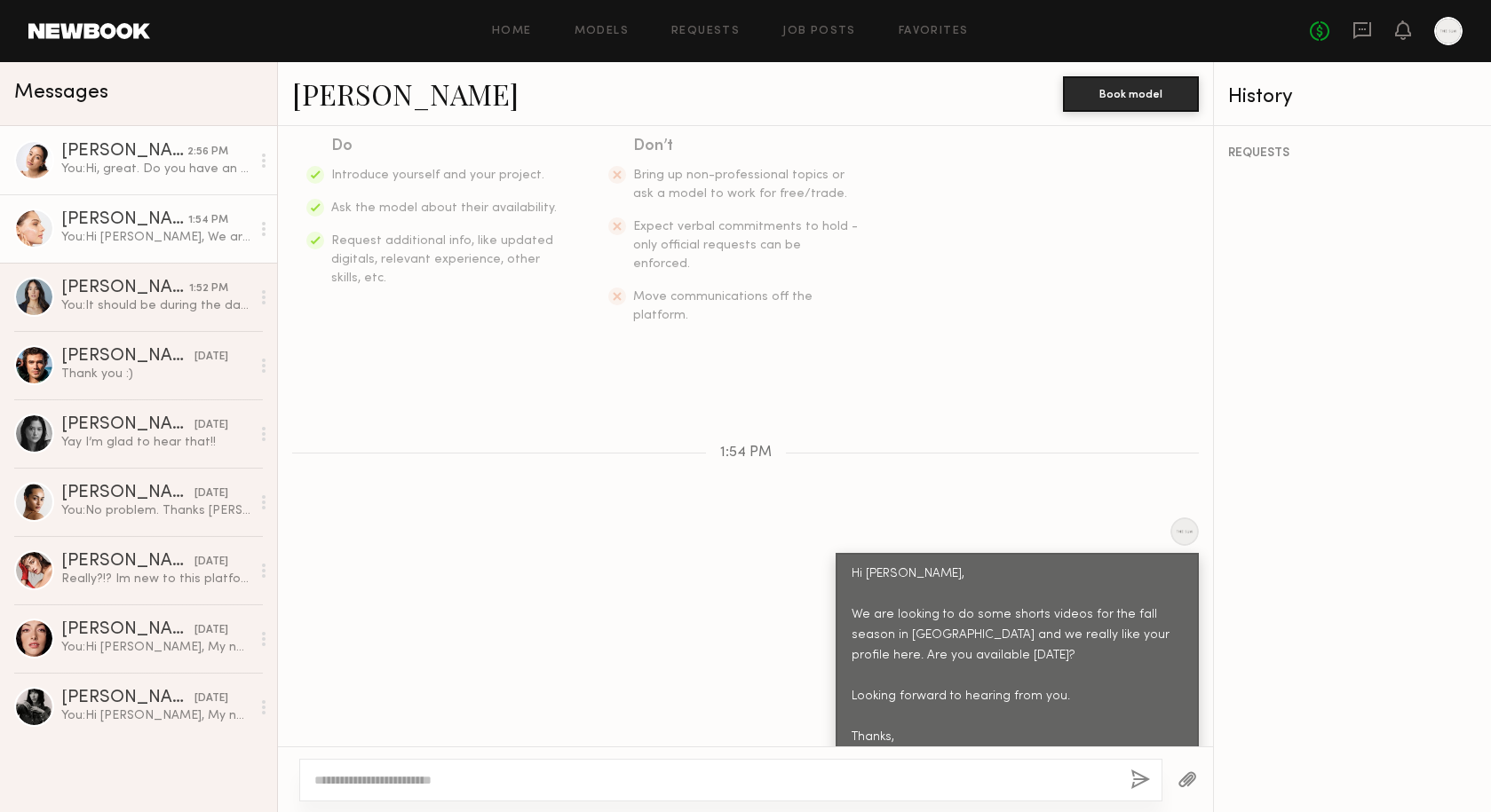
click at [137, 174] on div "You: Hi, great. Do you have an email we can use for you?" at bounding box center [155, 169] width 189 height 17
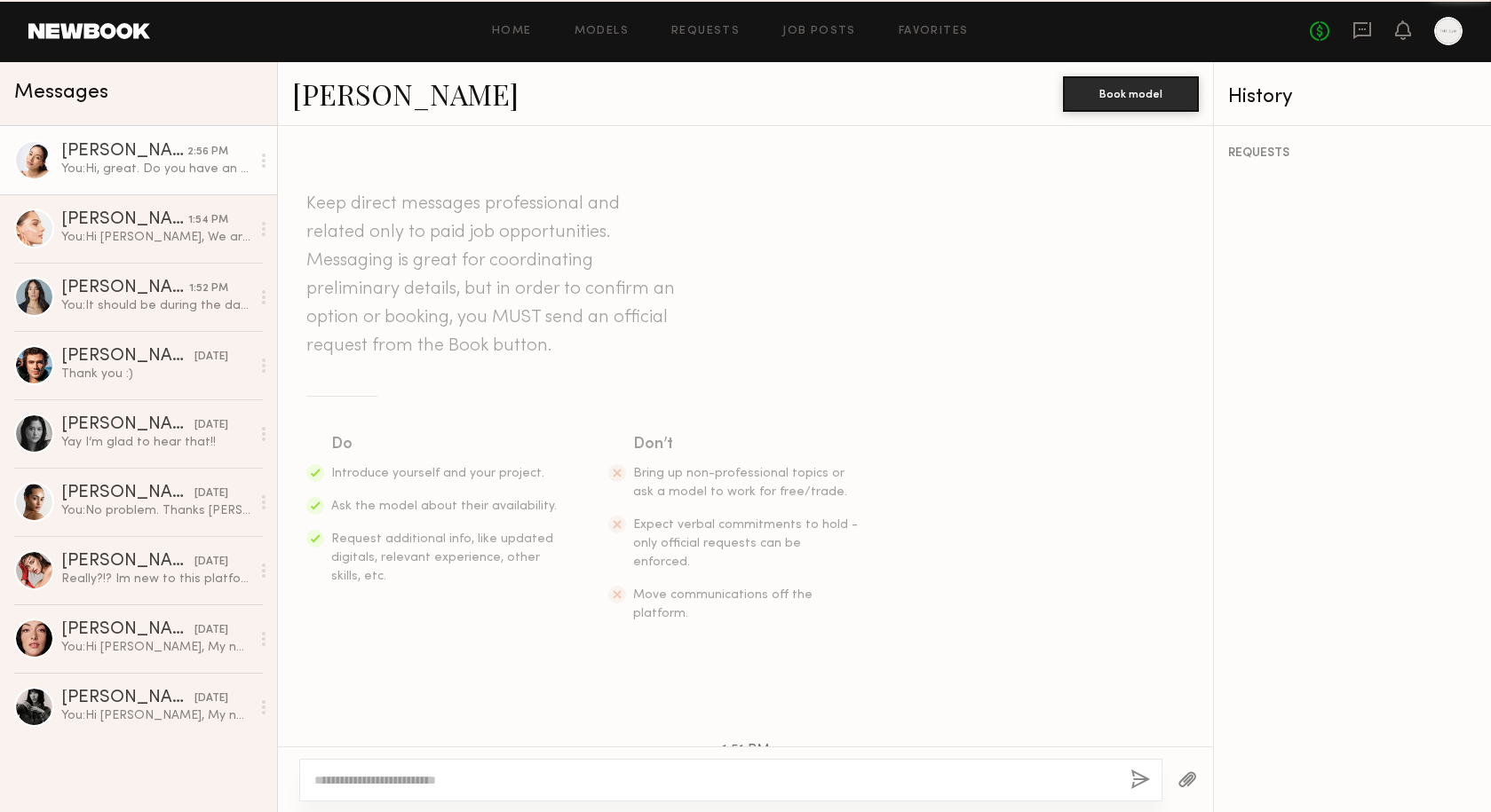
scroll to position [578, 0]
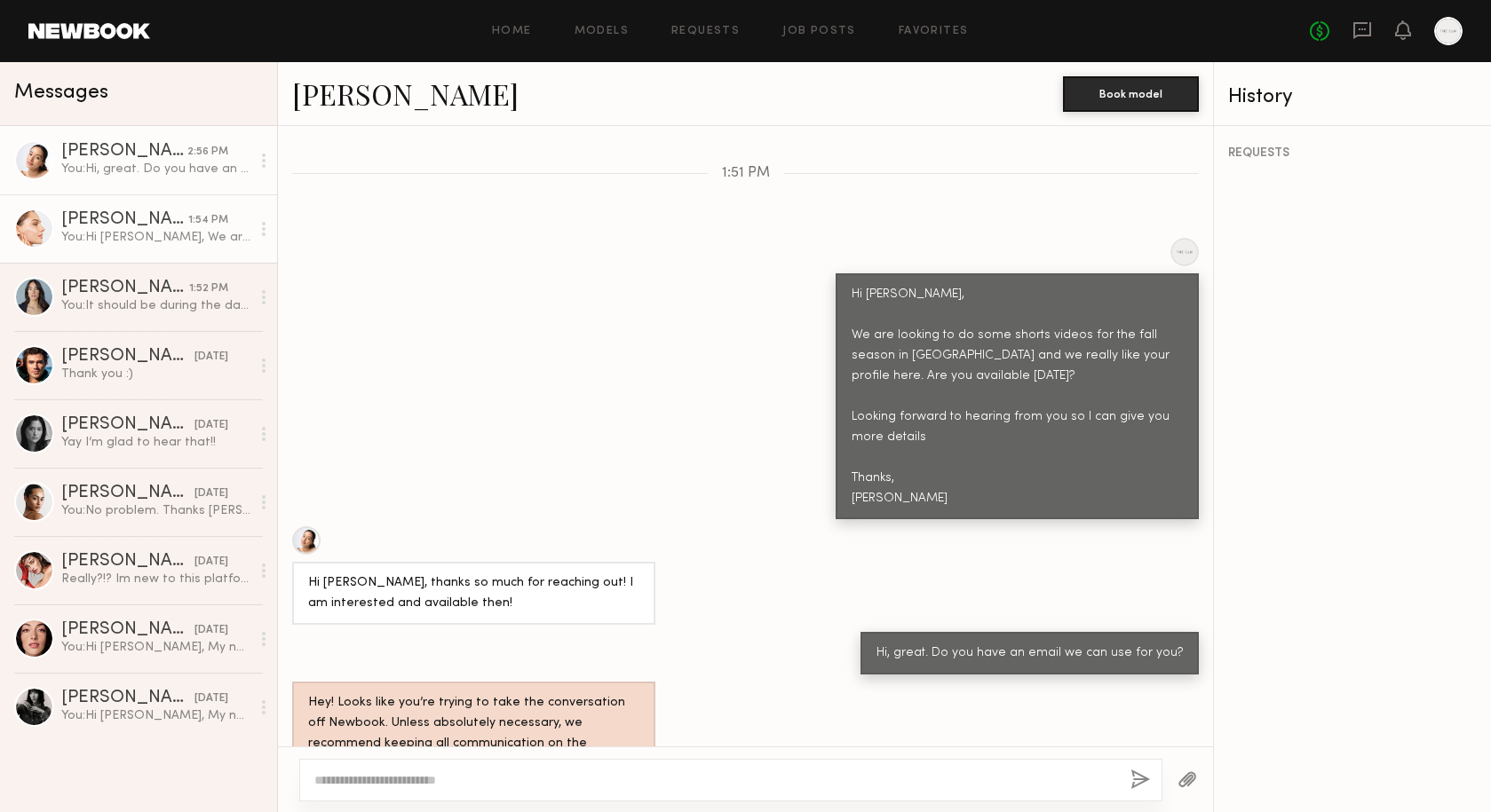
click at [160, 220] on div "Sophia R." at bounding box center [124, 220] width 127 height 18
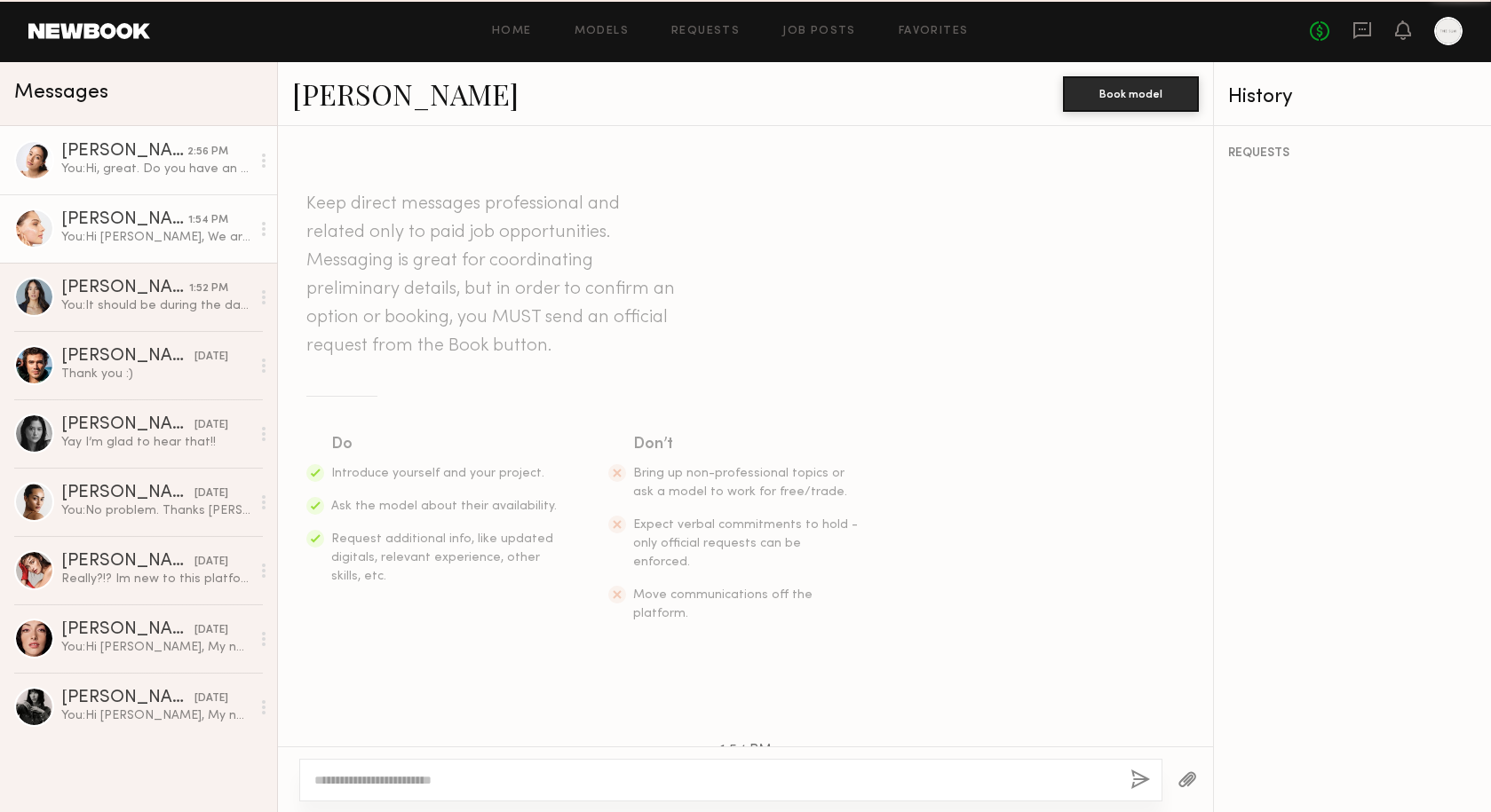
scroll to position [298, 0]
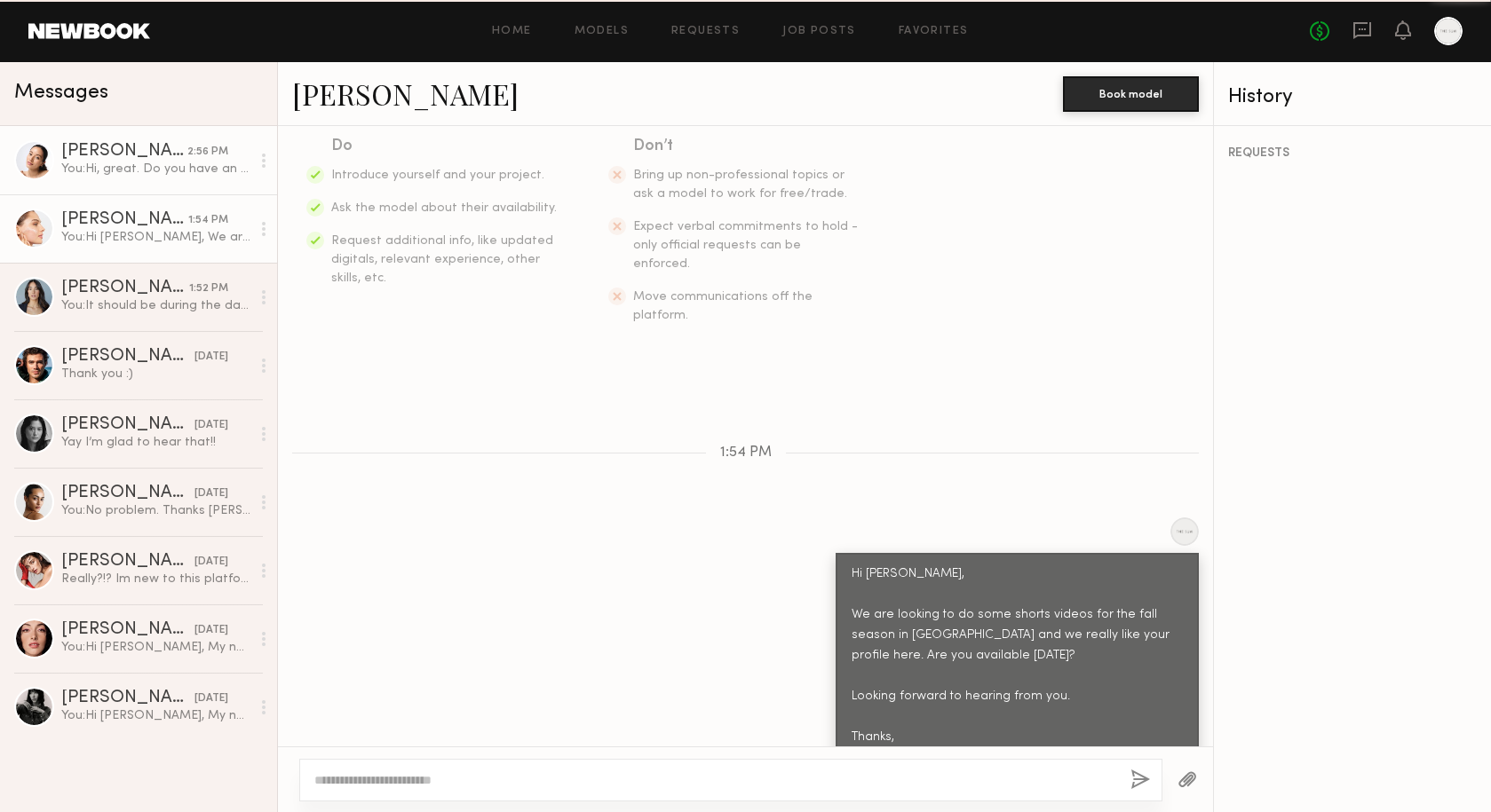
click at [148, 160] on div "Christa G." at bounding box center [124, 151] width 126 height 18
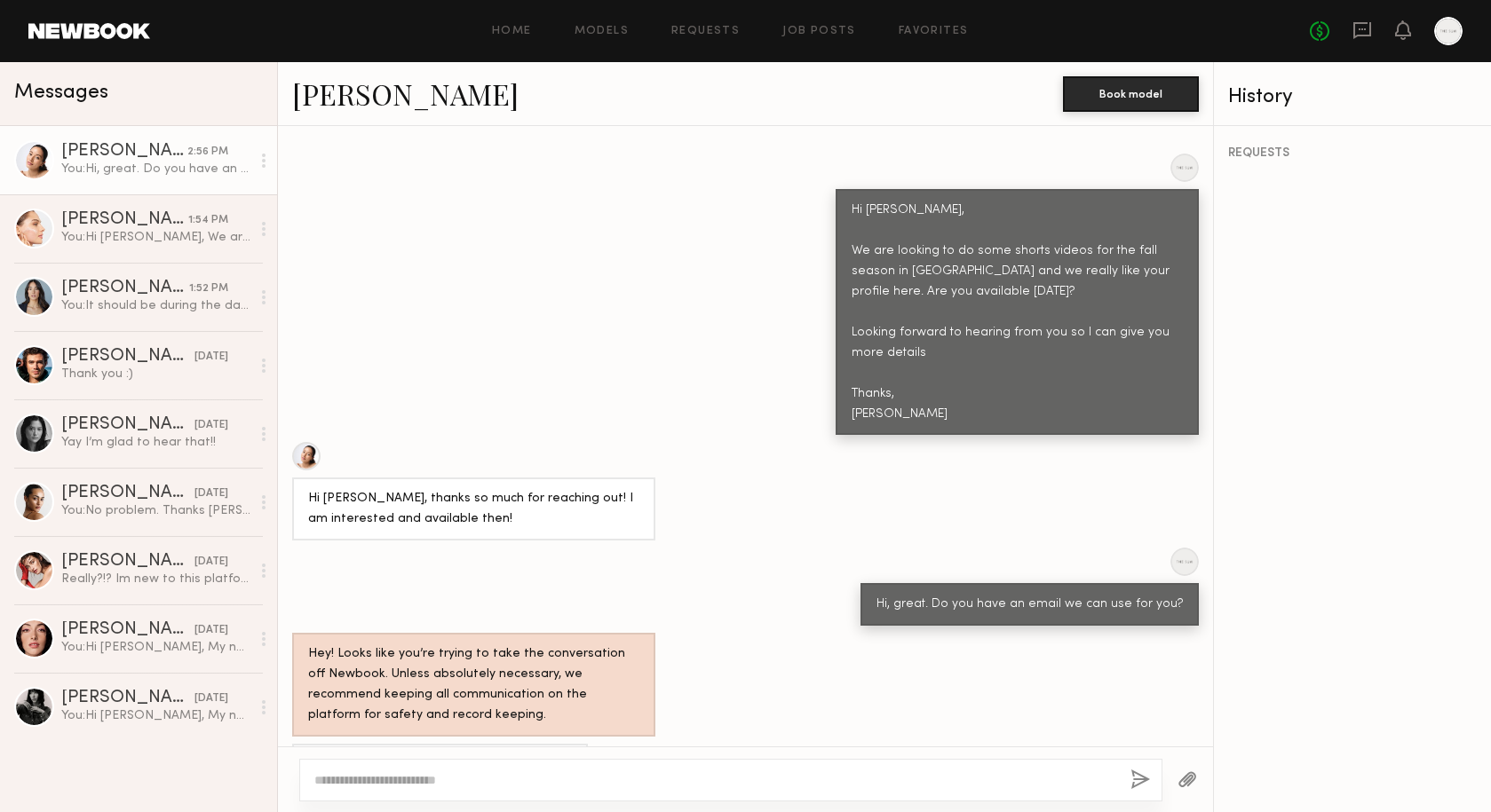
drag, startPoint x: 355, startPoint y: 708, endPoint x: 535, endPoint y: 706, distance: 180.0
click at [535, 744] on div "Yes, it is christaguzman01@gmail.com" at bounding box center [440, 765] width 296 height 43
copy div "christaguzman01@gmail.com"
click at [694, 547] on div "Hi, great. Do you have an email we can use for you?" at bounding box center [746, 586] width 935 height 78
click at [160, 292] on div "Ariana A." at bounding box center [125, 288] width 128 height 18
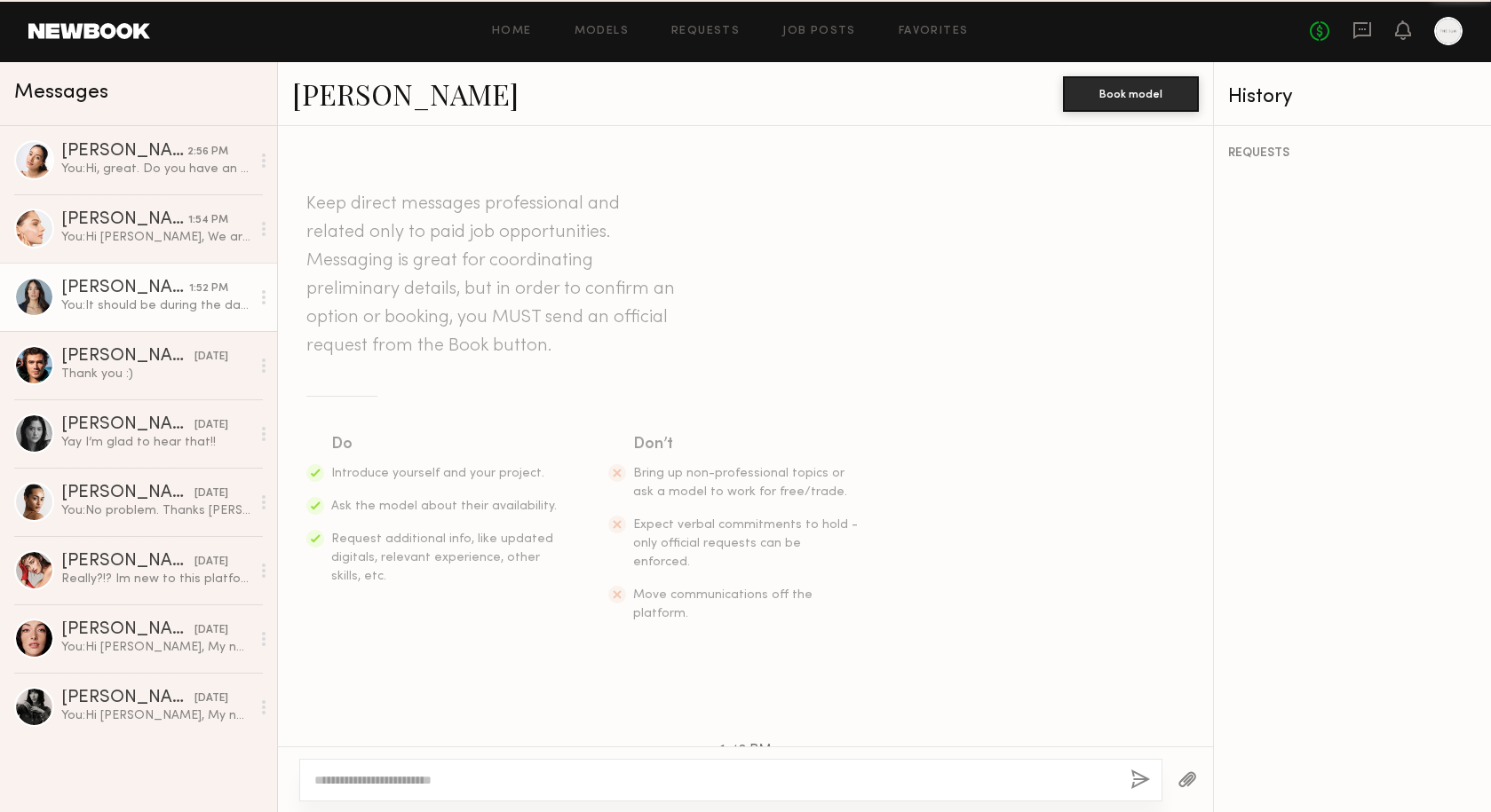
scroll to position [520, 0]
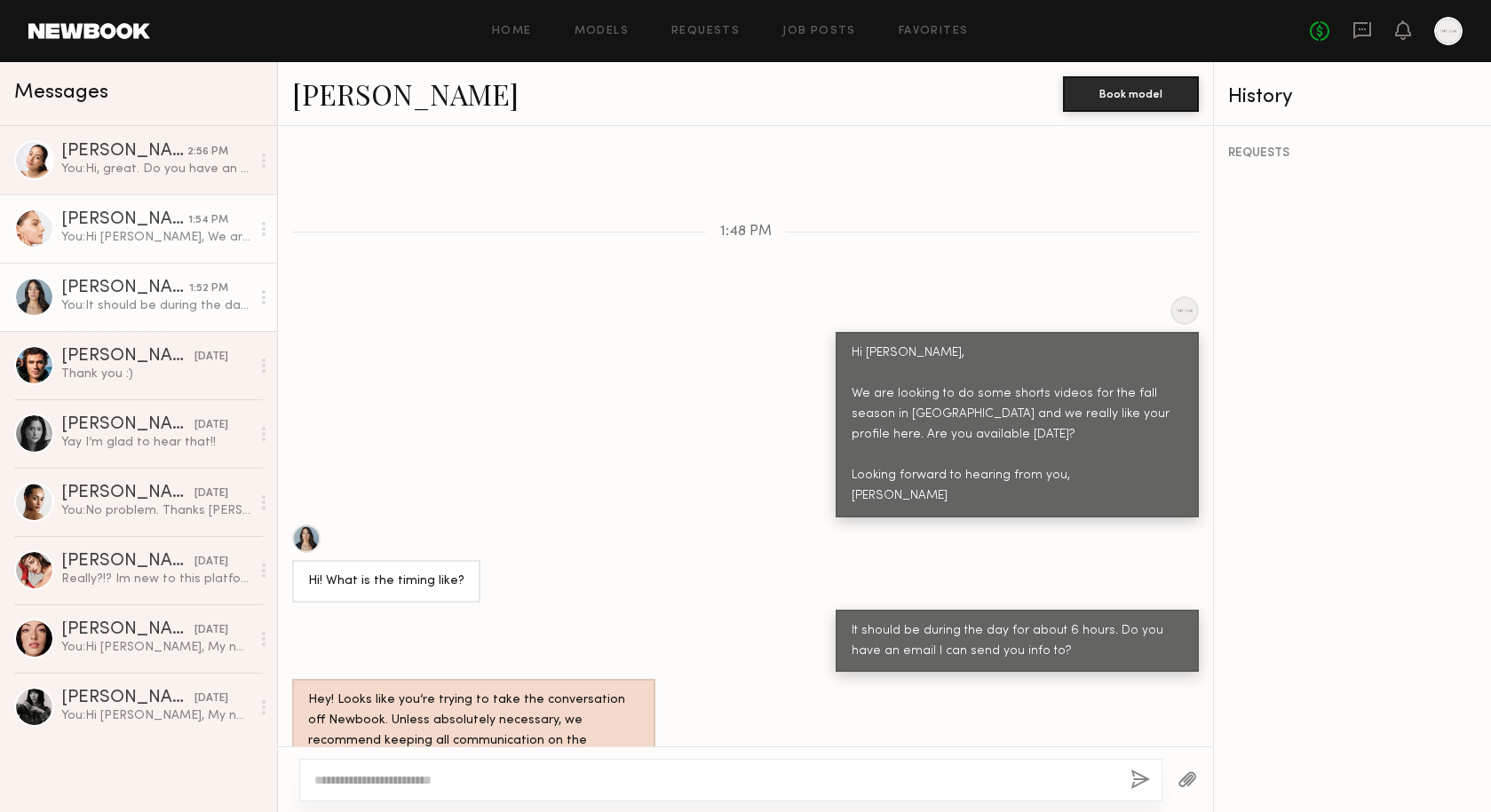
click at [96, 245] on div "You: Hi Sophia, We are looking to do some shorts videos for the fall season in …" at bounding box center [155, 238] width 189 height 17
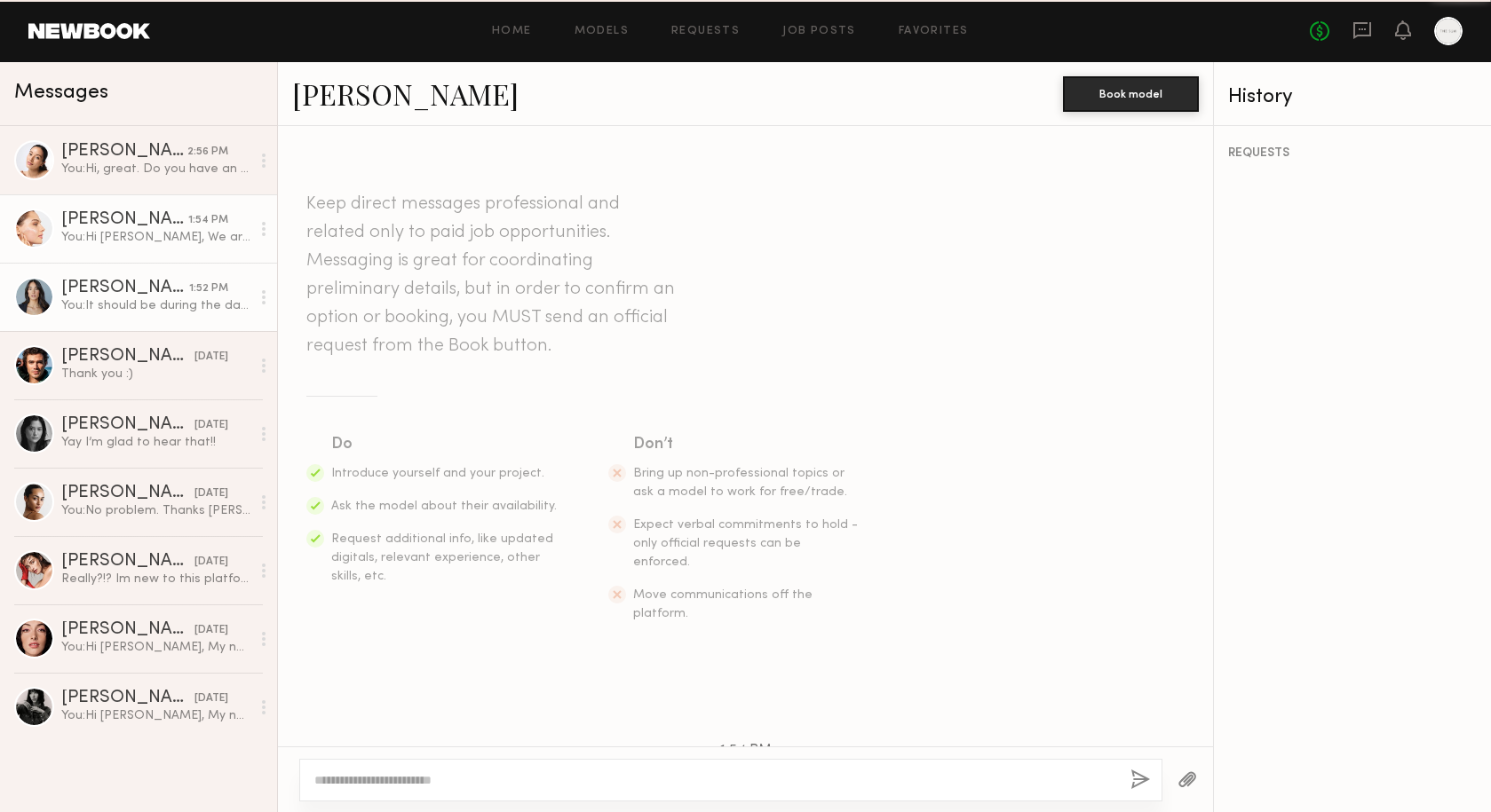
scroll to position [298, 0]
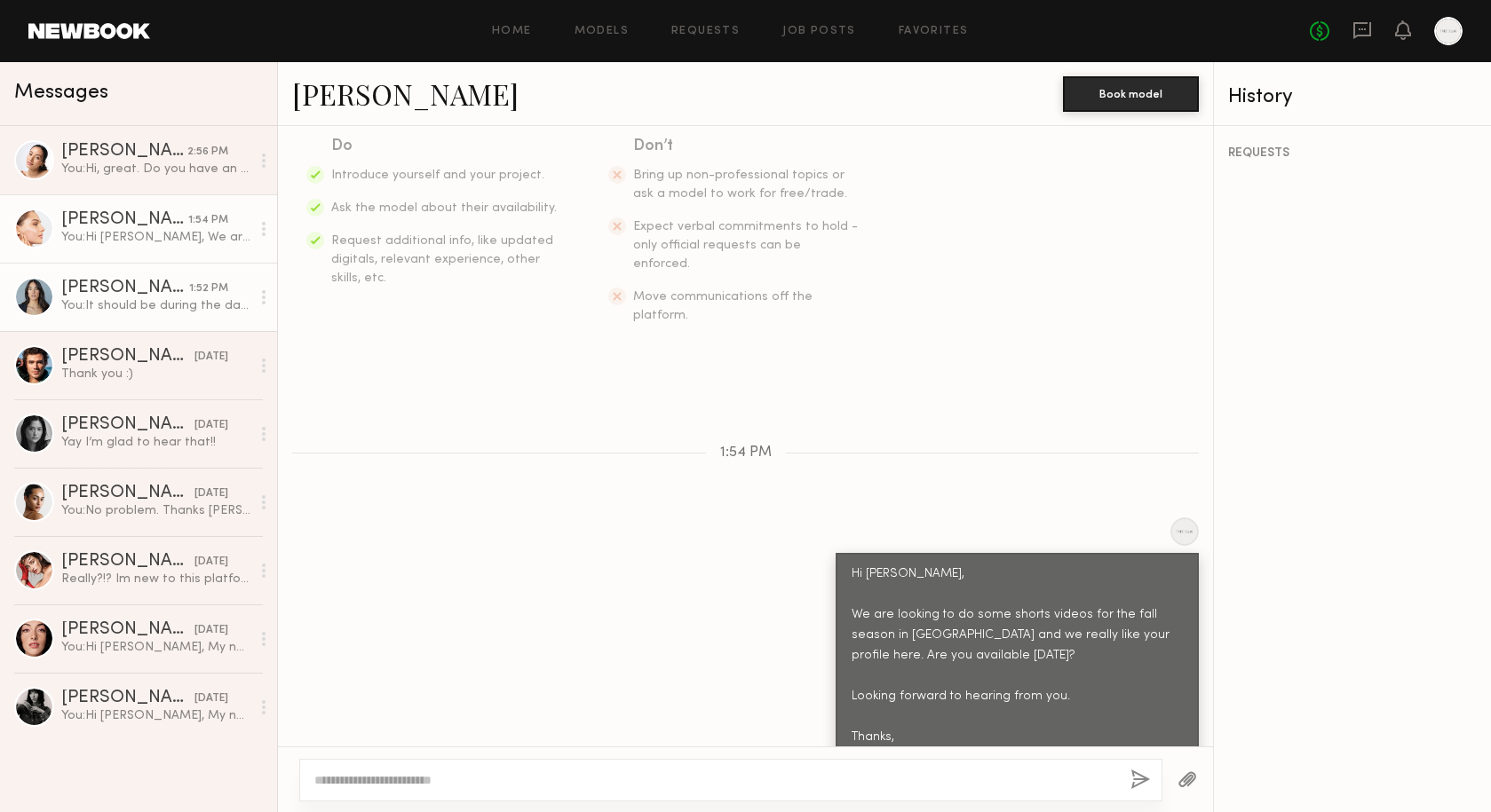
click at [131, 286] on div "Ariana A." at bounding box center [125, 288] width 128 height 18
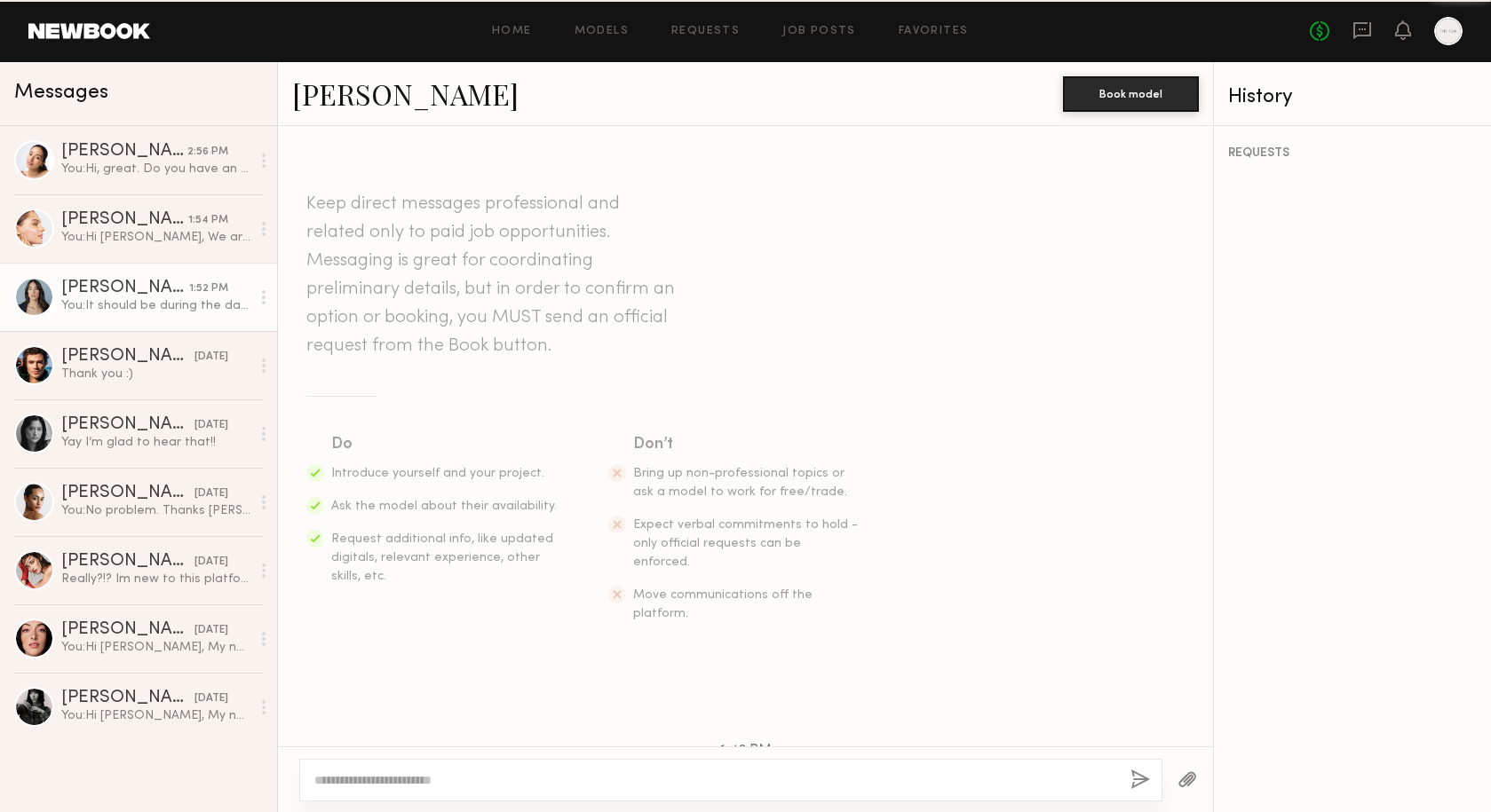
scroll to position [520, 0]
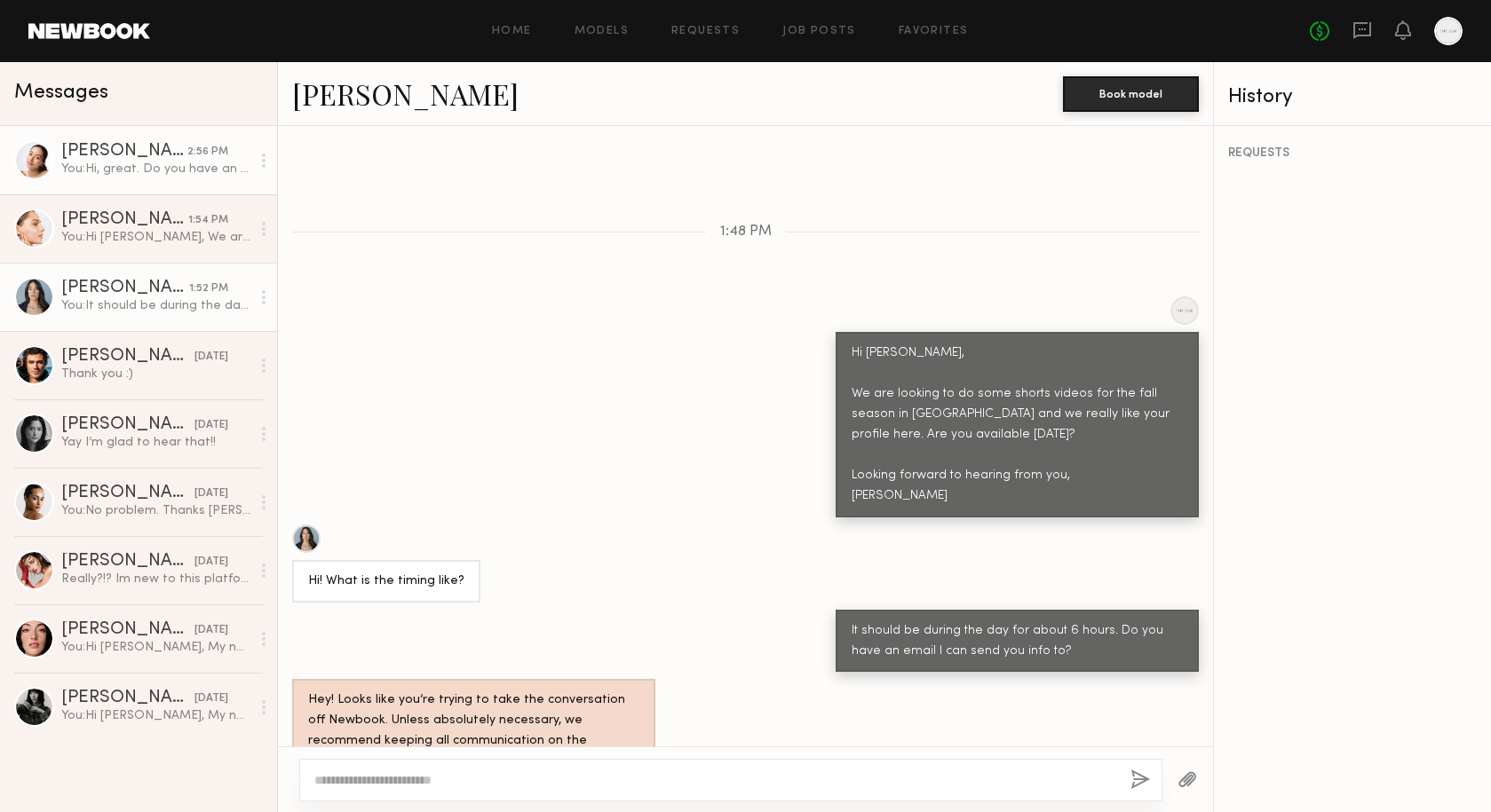
click at [112, 151] on div "Christa G." at bounding box center [124, 151] width 126 height 18
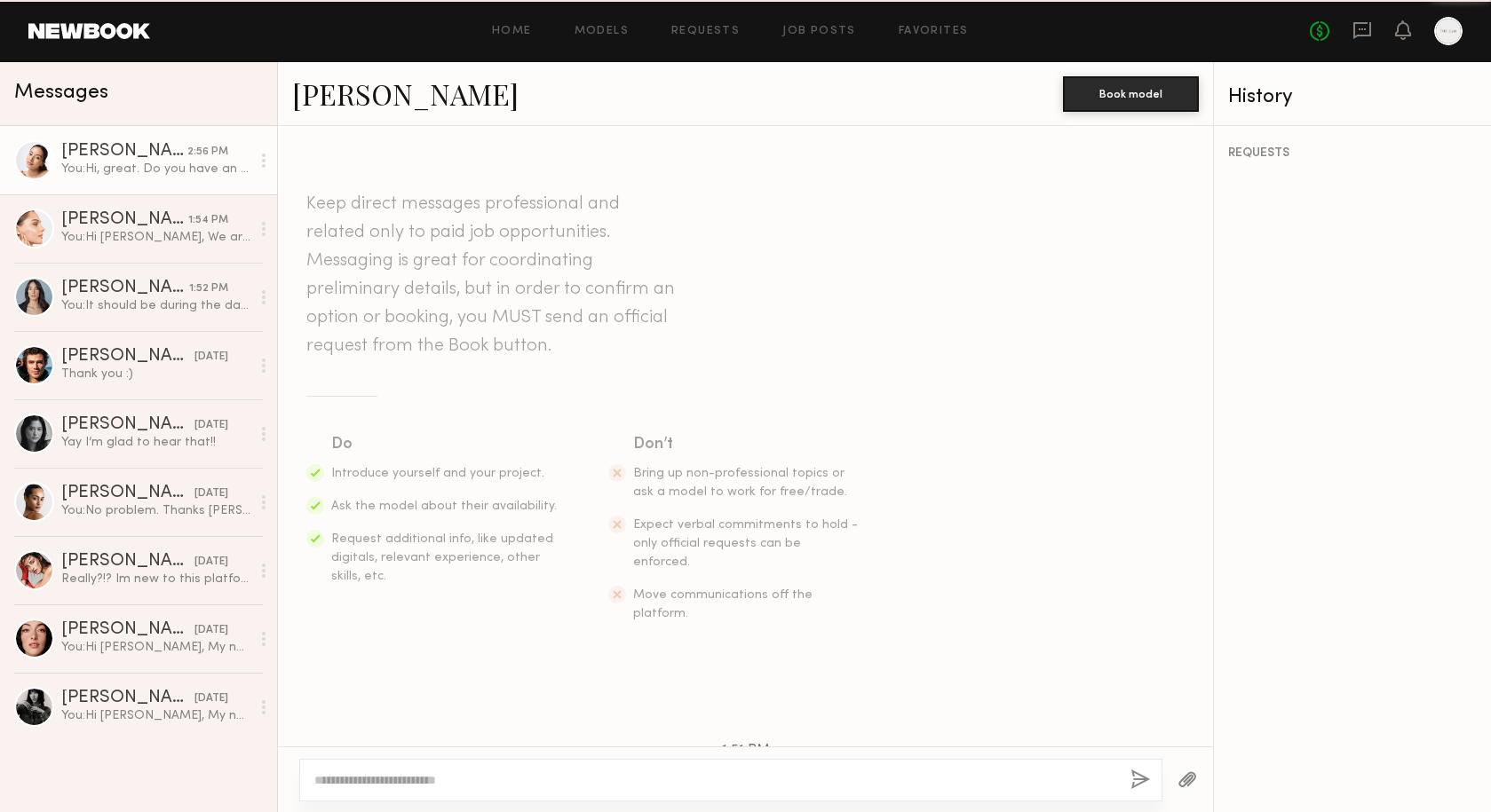
scroll to position [663, 0]
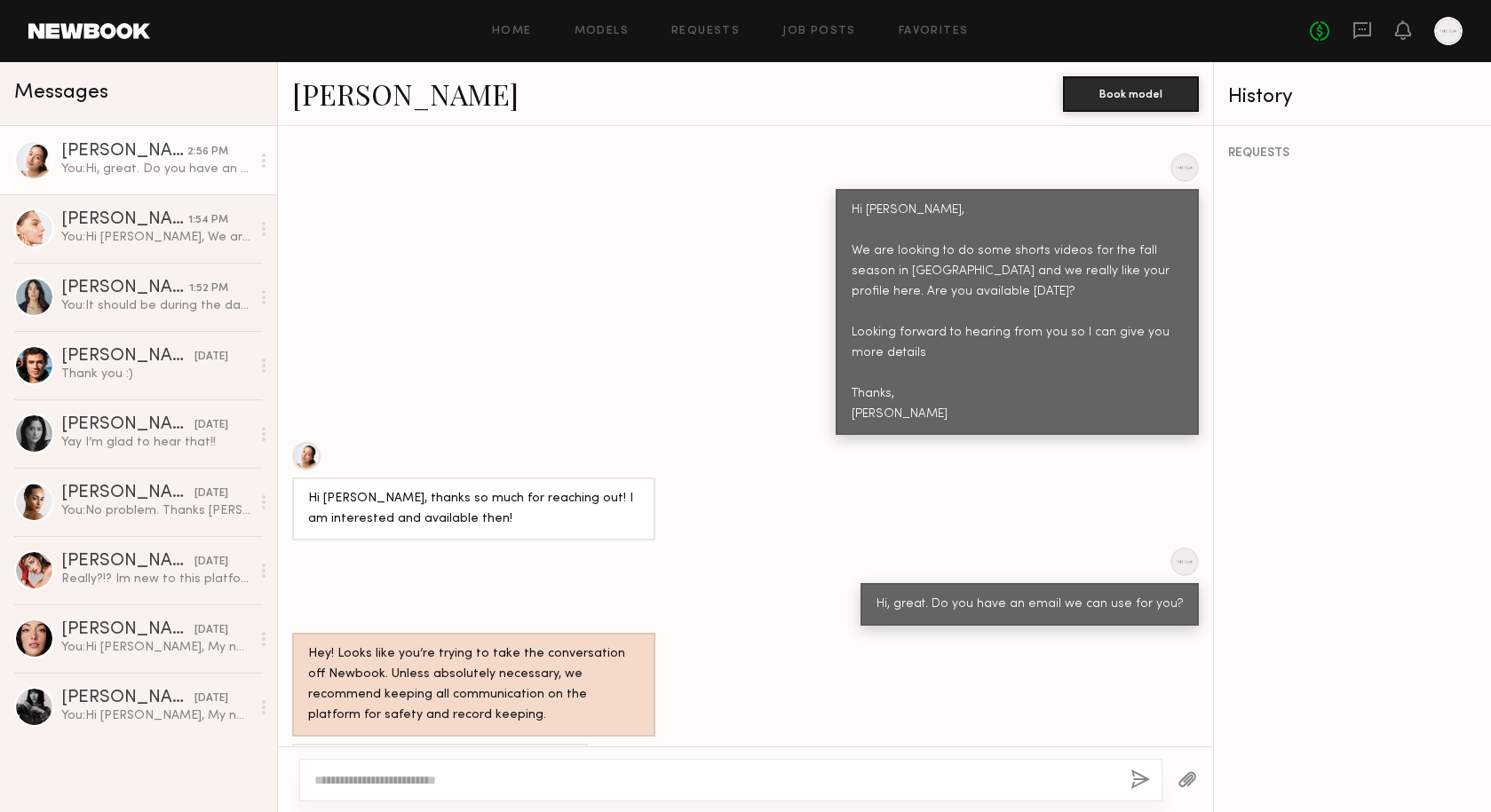
click at [407, 101] on link "Christa G." at bounding box center [406, 93] width 227 height 38
click at [144, 249] on link "Sophia R. 1:54 PM You: Hi Sophia, We are looking to do some shorts videos for t…" at bounding box center [138, 228] width 277 height 69
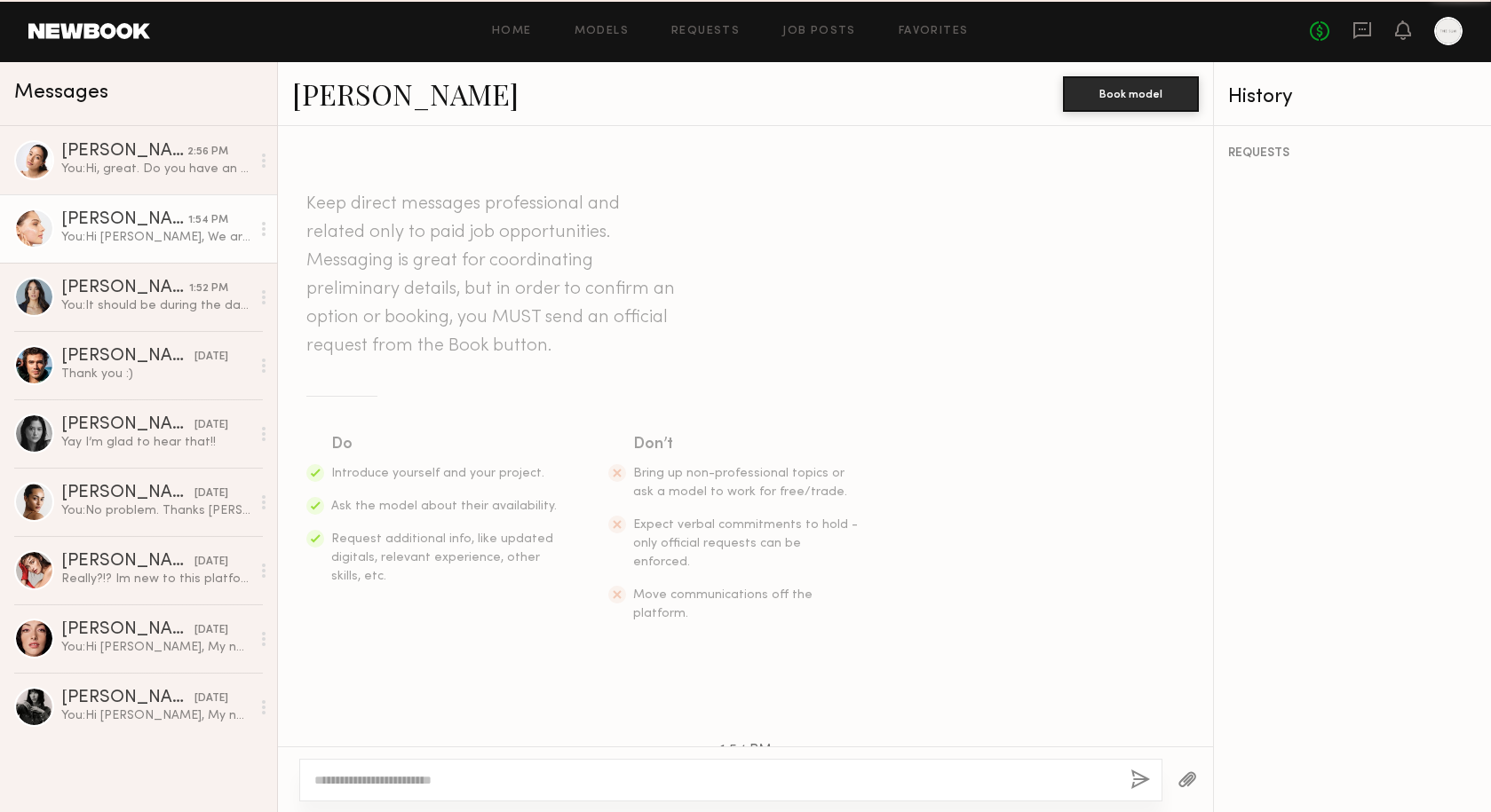
scroll to position [298, 0]
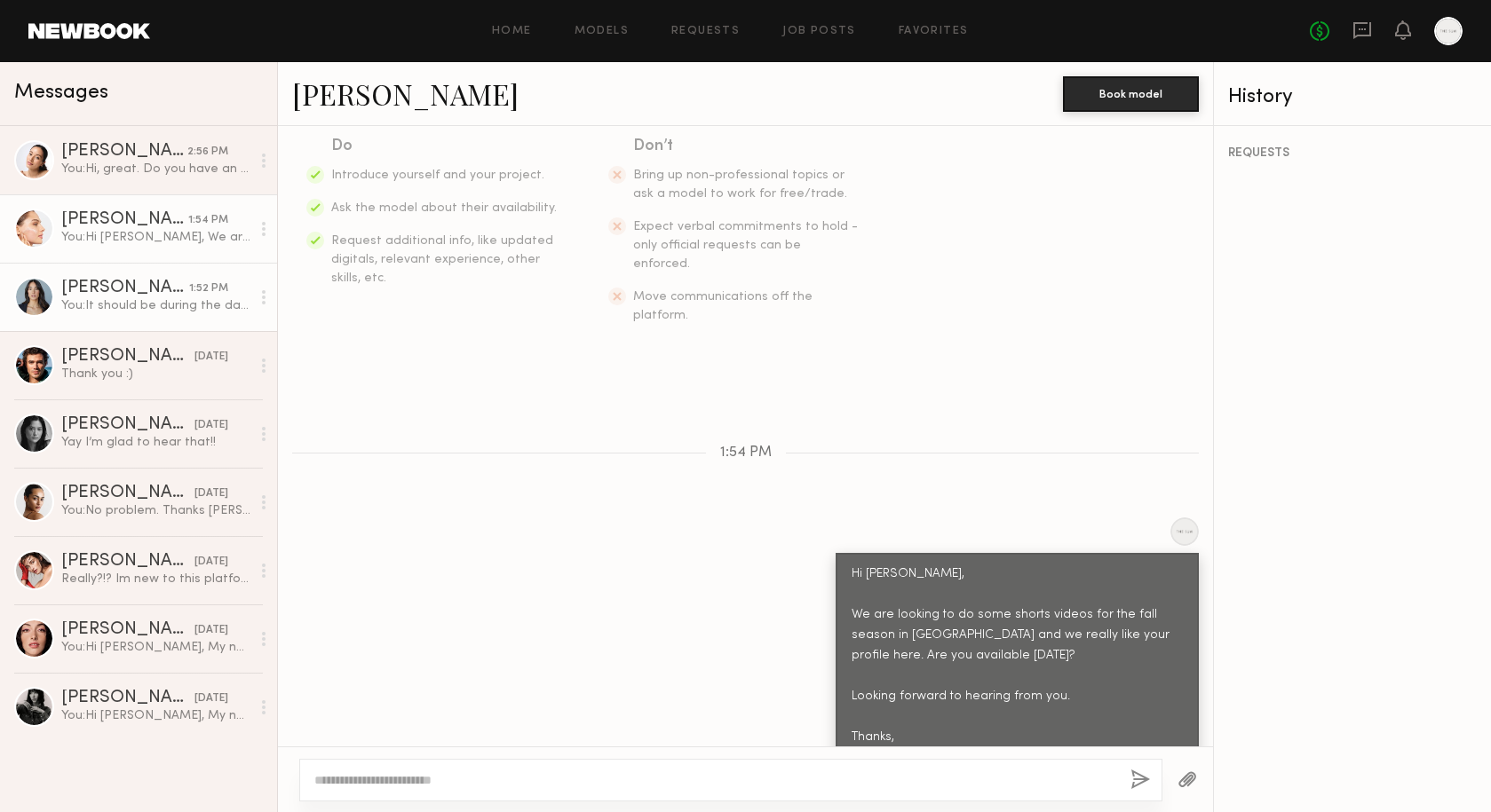
click at [151, 285] on div "Ariana A." at bounding box center [125, 288] width 128 height 18
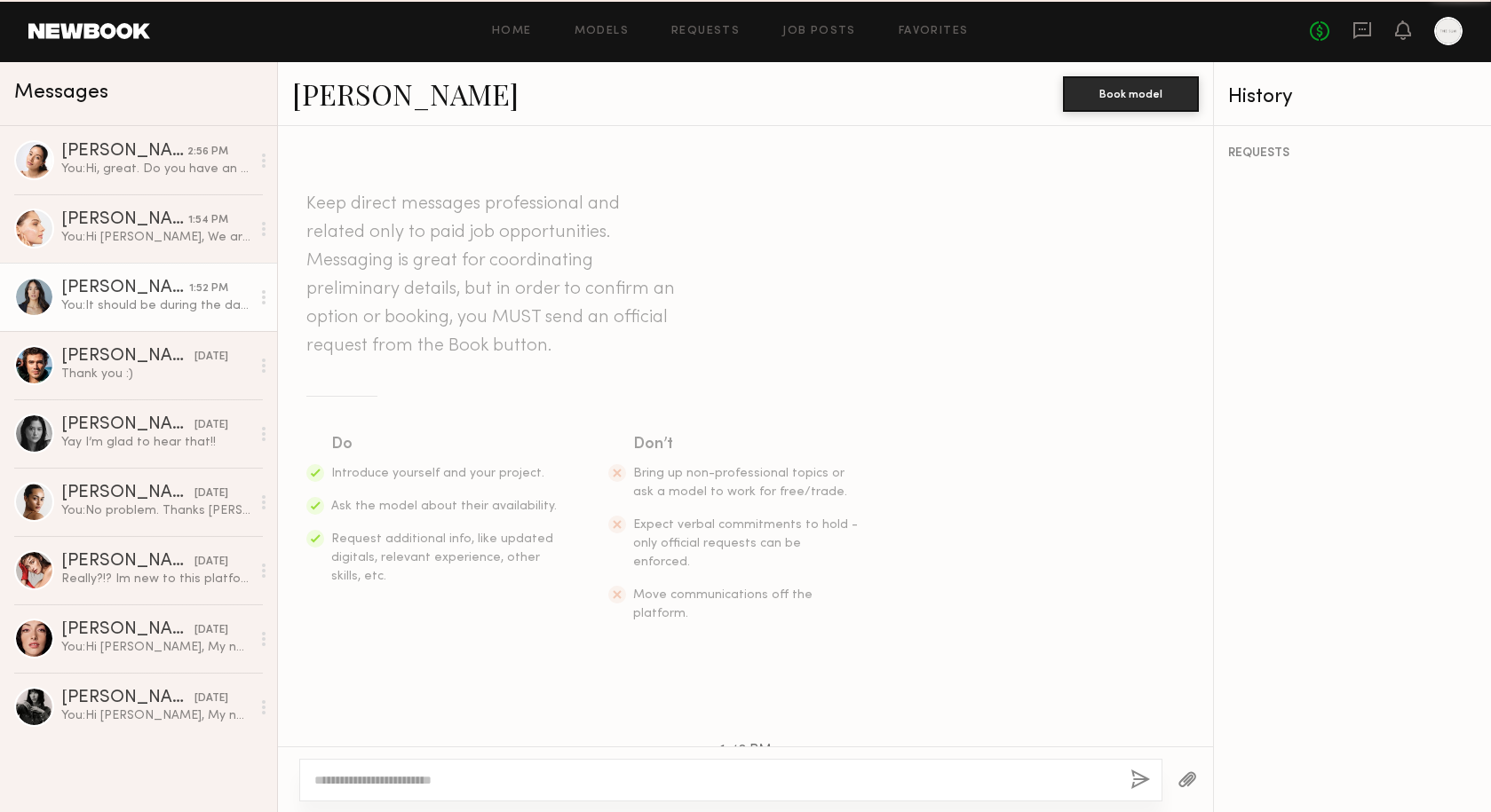
scroll to position [520, 0]
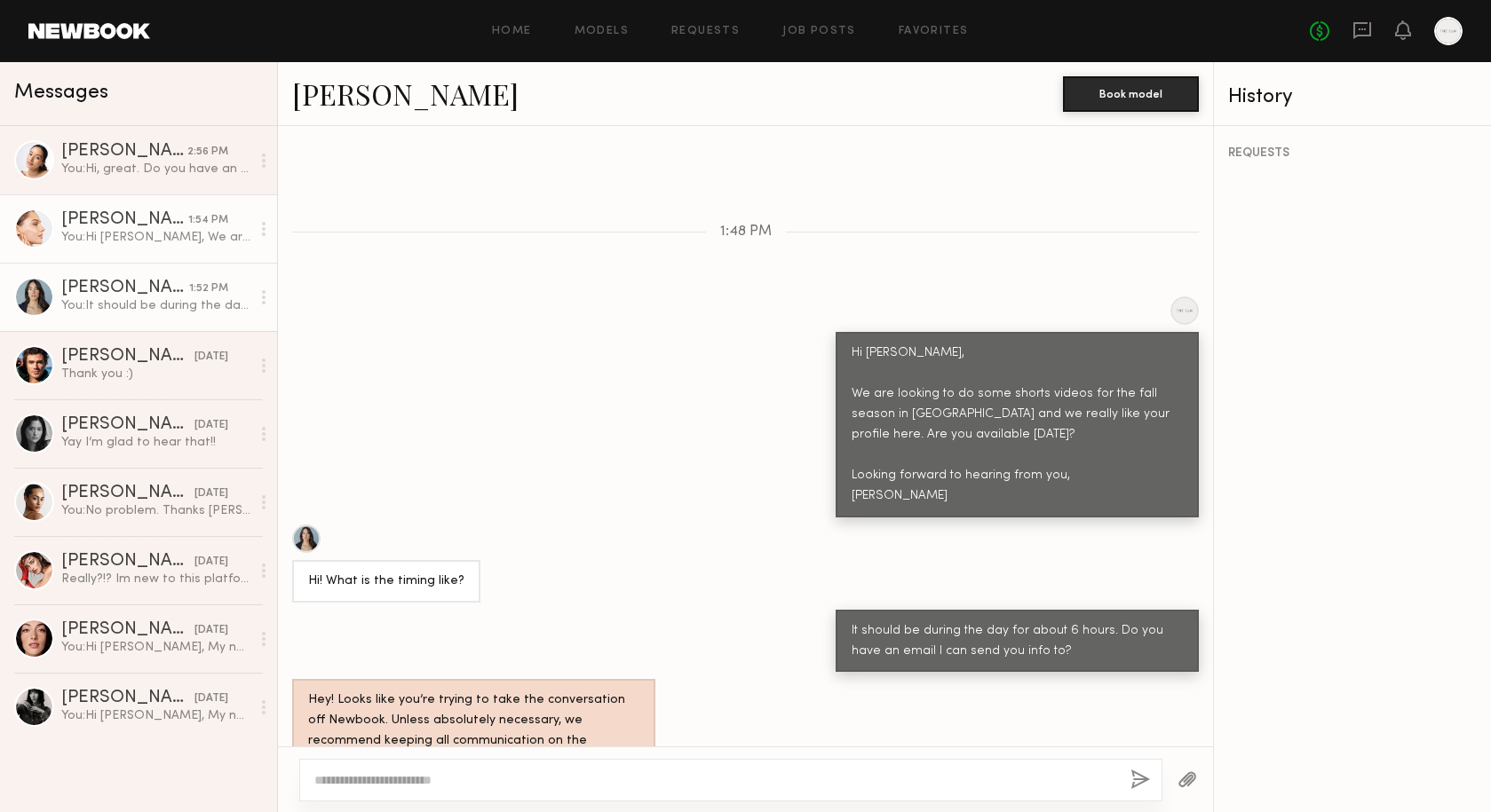
click at [106, 201] on link "Sophia R. 1:54 PM You: Hi Sophia, We are looking to do some shorts videos for t…" at bounding box center [138, 228] width 277 height 69
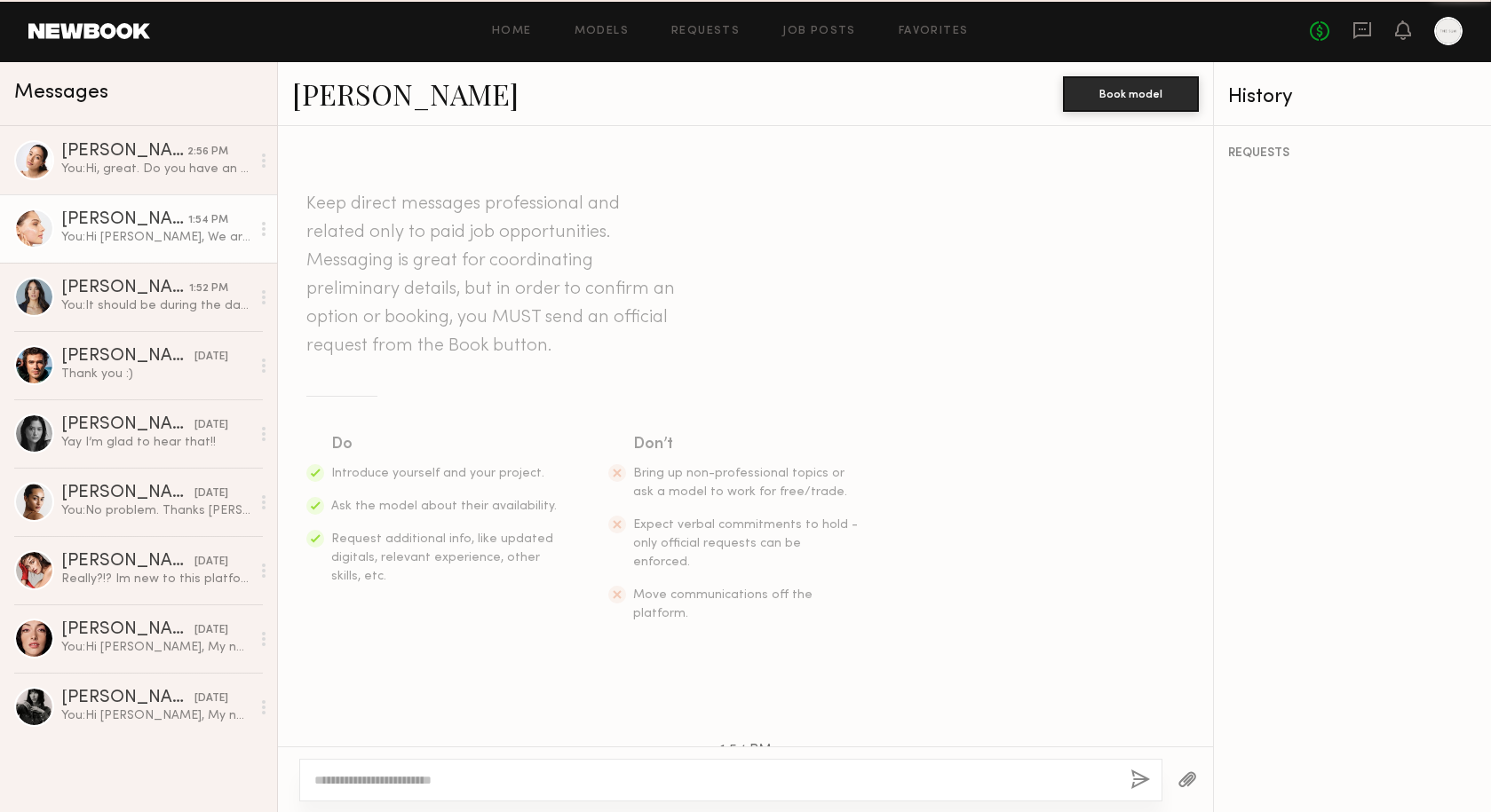
scroll to position [298, 0]
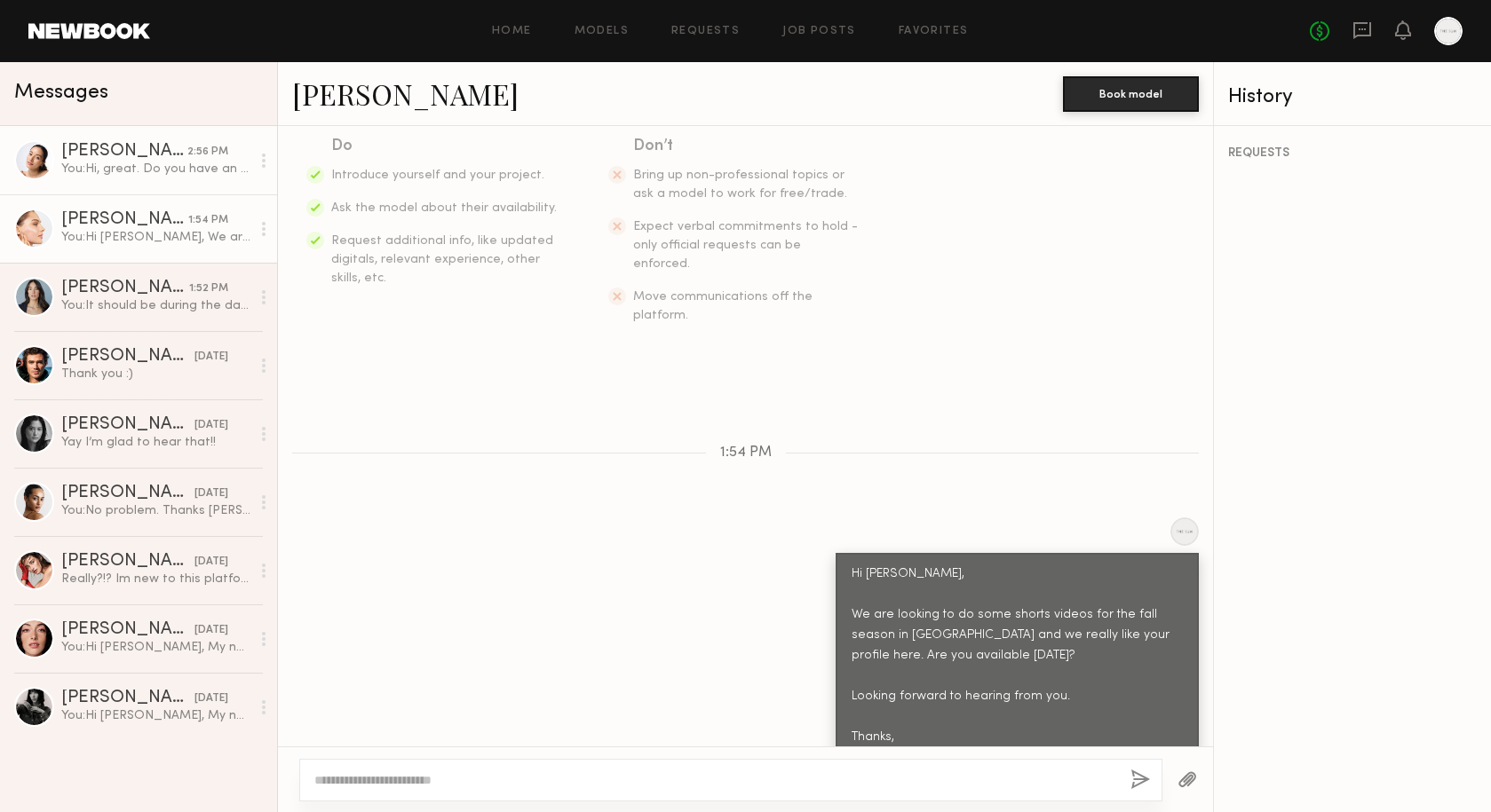
click at [151, 158] on div "Christa G." at bounding box center [124, 151] width 126 height 18
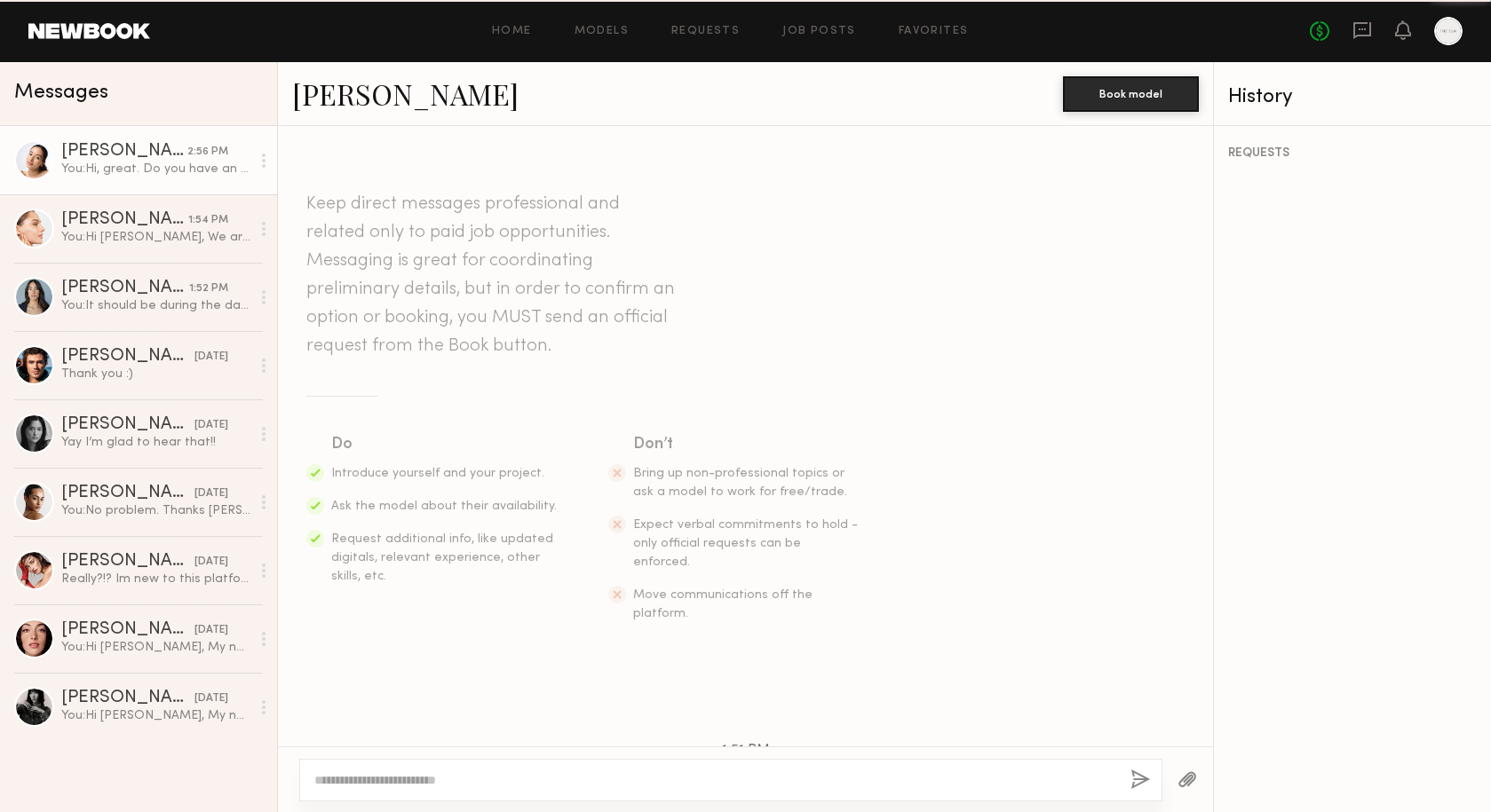
scroll to position [663, 0]
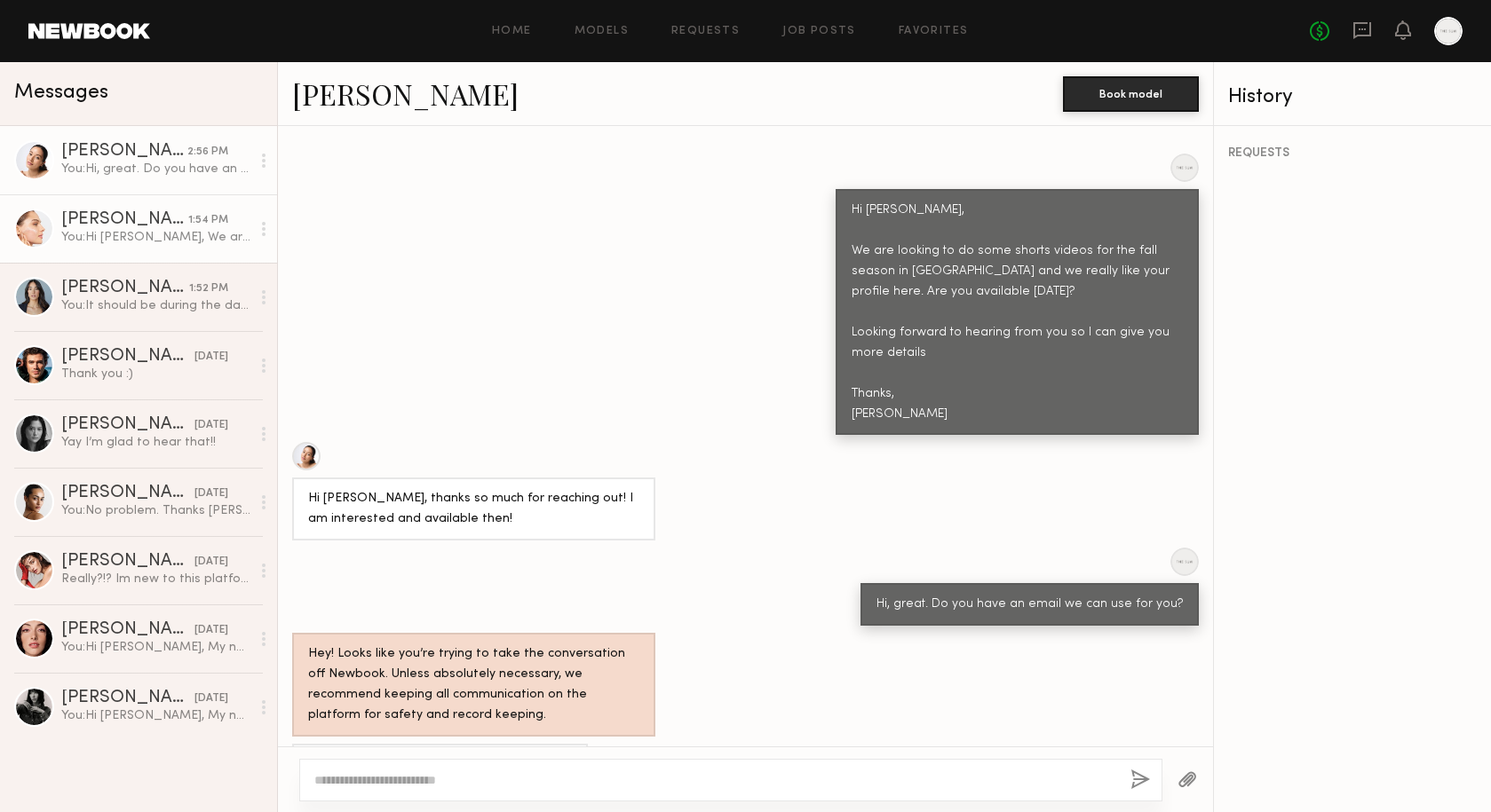
click at [149, 241] on div "You: Hi Sophia, We are looking to do some shorts videos for the fall season in …" at bounding box center [155, 238] width 189 height 17
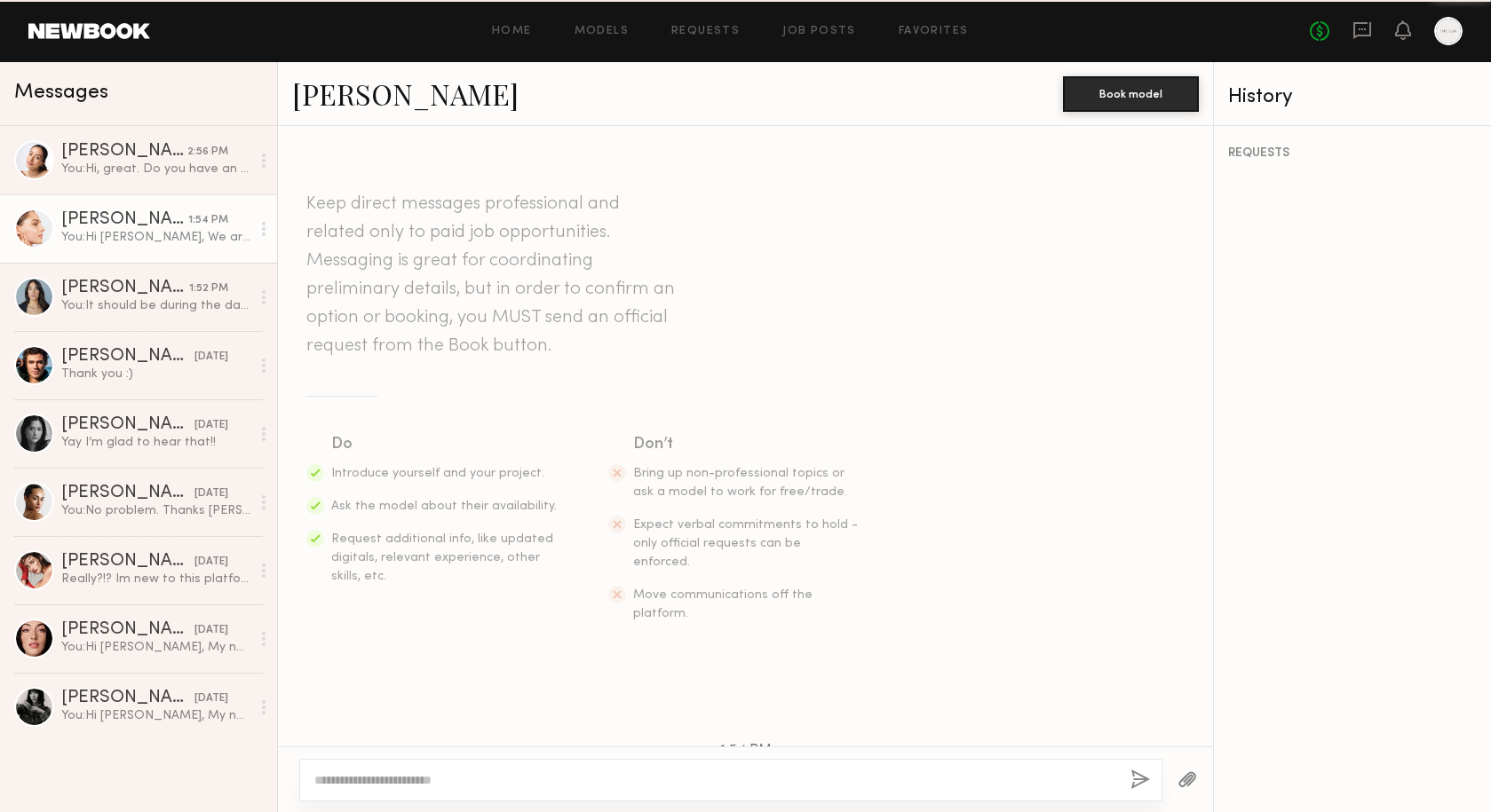
scroll to position [298, 0]
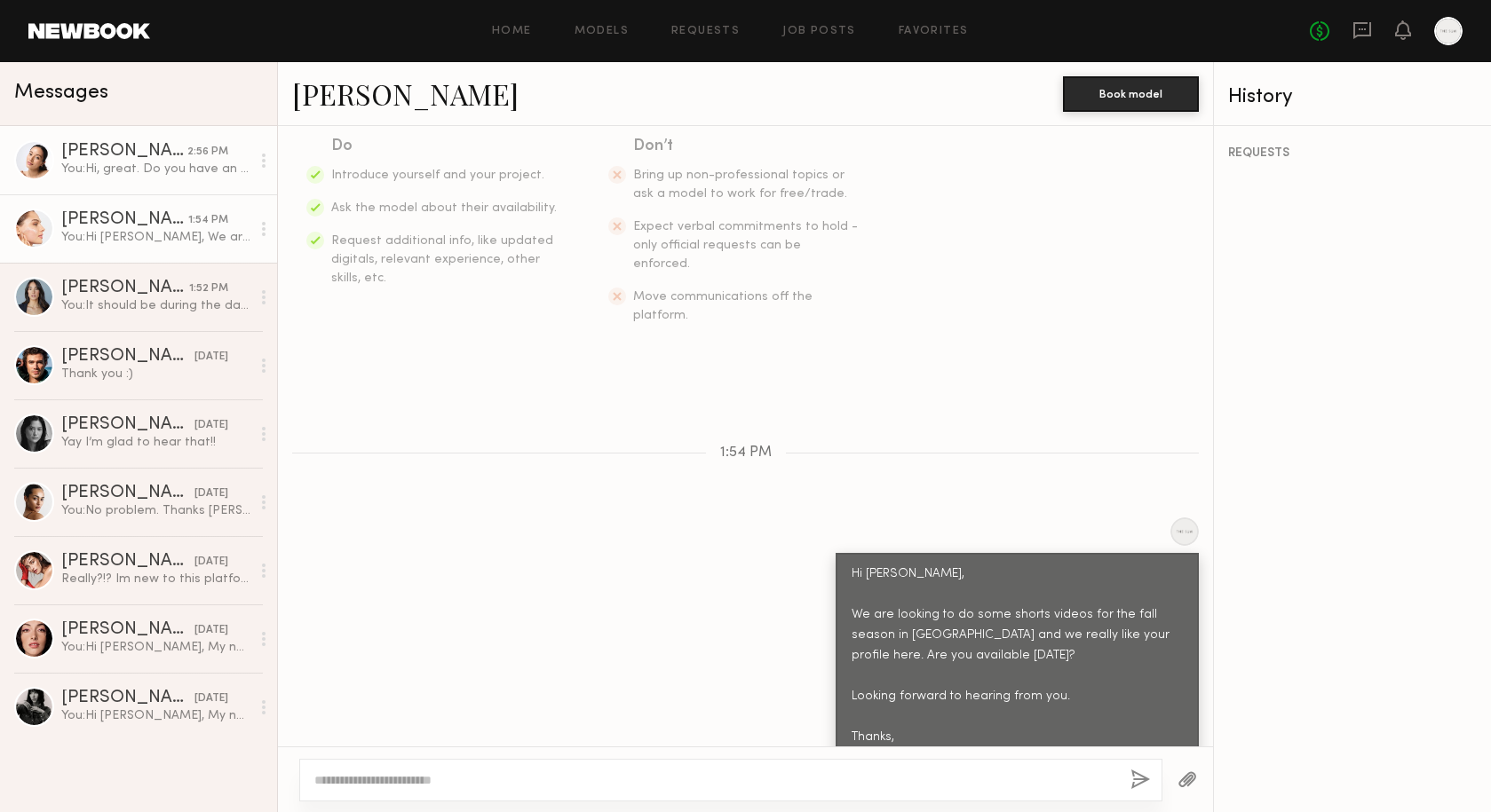
click at [165, 150] on div "Christa G." at bounding box center [124, 151] width 126 height 18
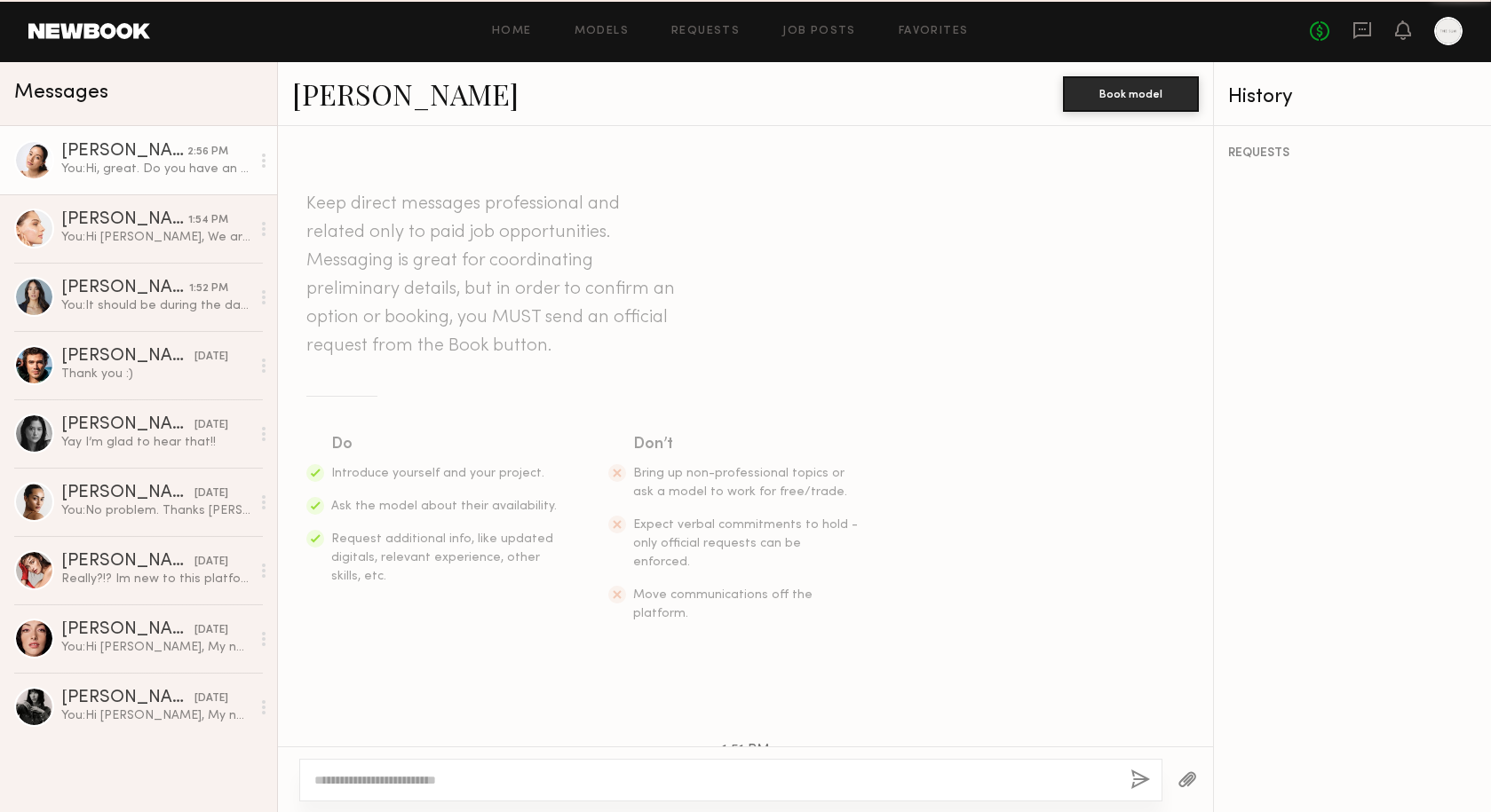
scroll to position [663, 0]
